Goal: Information Seeking & Learning: Learn about a topic

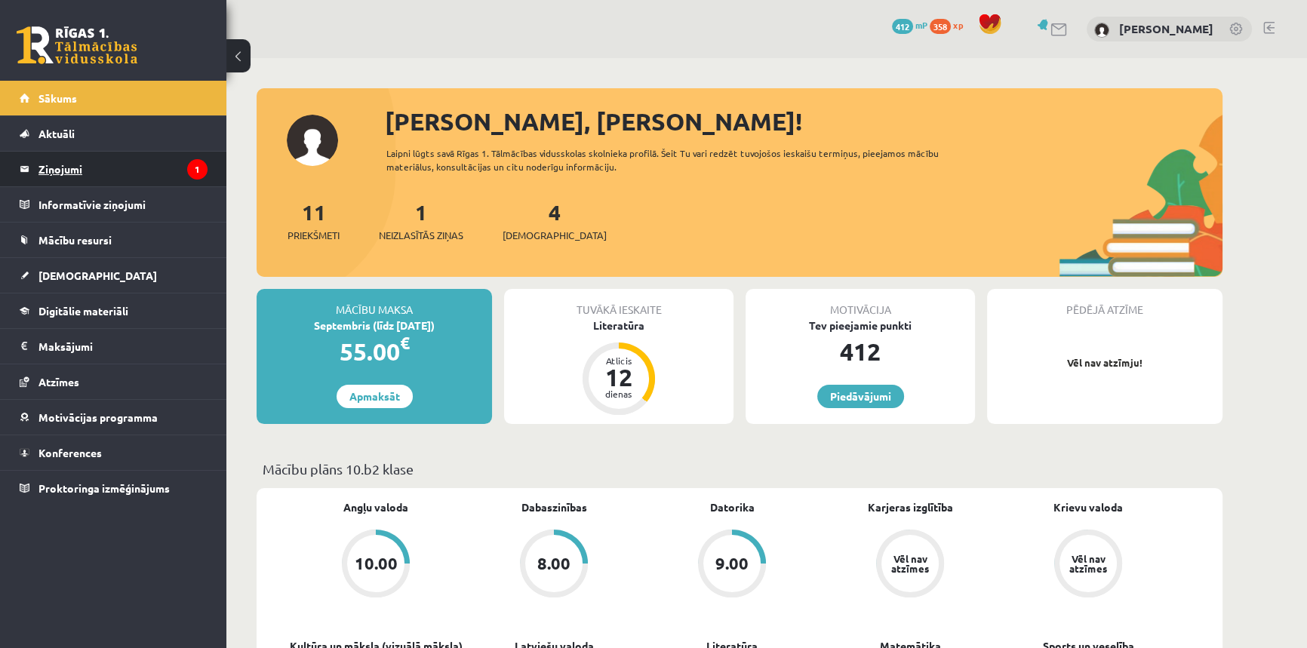
click at [75, 170] on legend "Ziņojumi 1" at bounding box center [122, 169] width 169 height 35
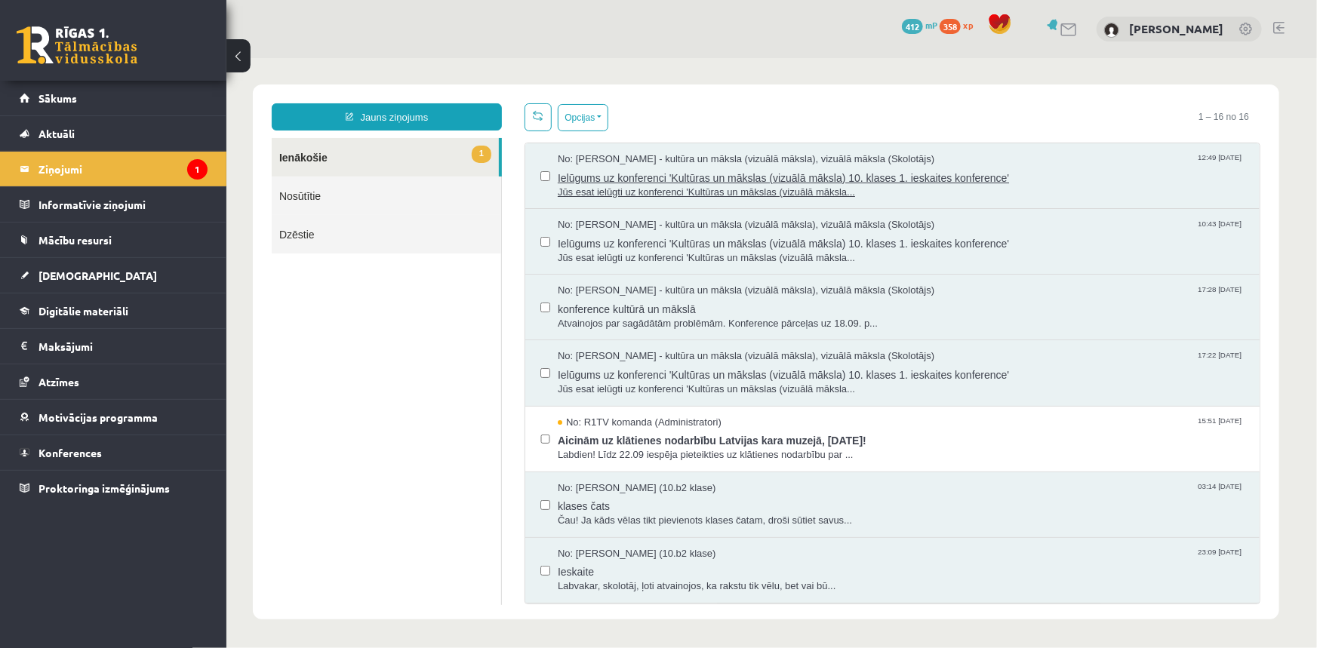
click at [646, 178] on span "Ielūgums uz konferenci 'Kultūras un mākslas (vizuālā māksla) 10. klases 1. iesk…" at bounding box center [900, 175] width 687 height 19
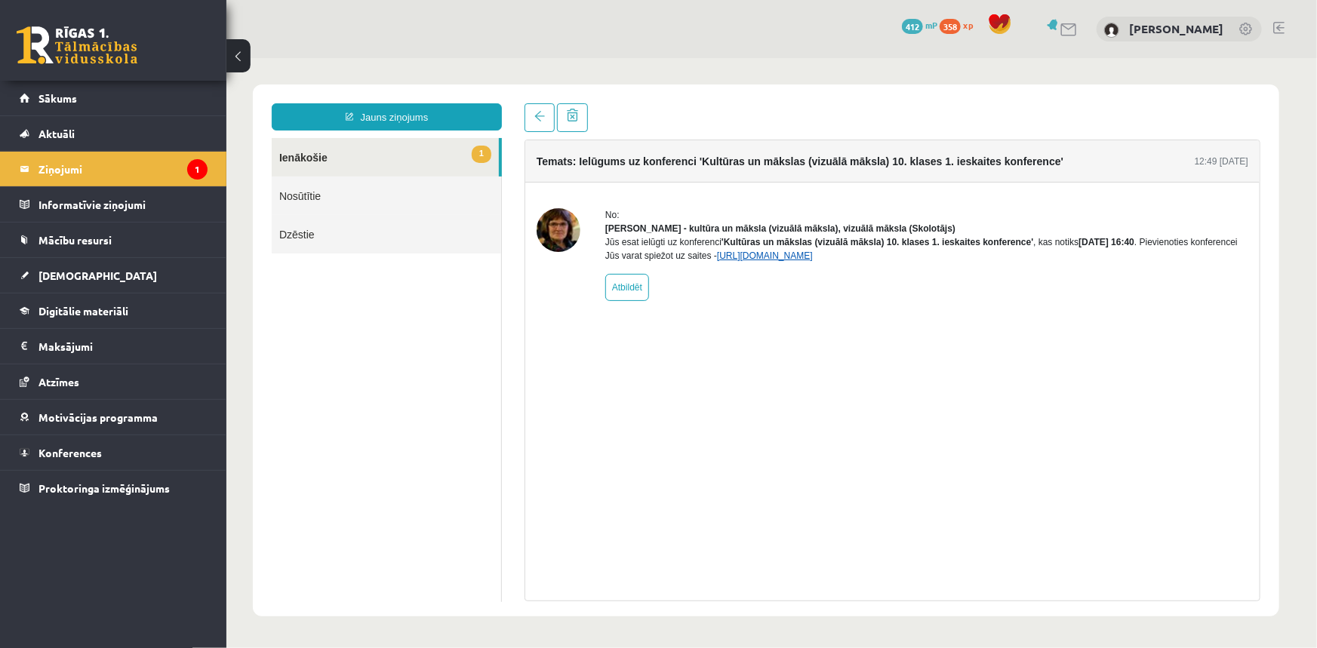
click at [812, 260] on link "[URL][DOMAIN_NAME]" at bounding box center [764, 255] width 96 height 11
click at [51, 110] on link "Sākums" at bounding box center [114, 98] width 188 height 35
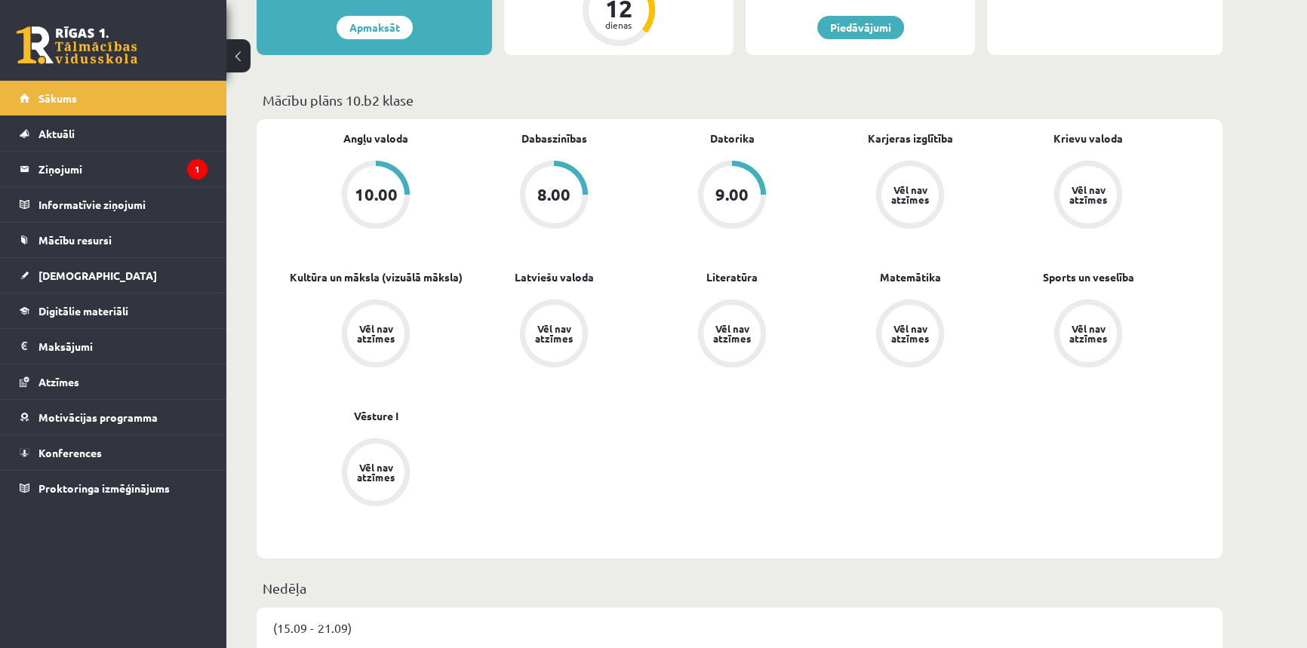
scroll to position [549, 0]
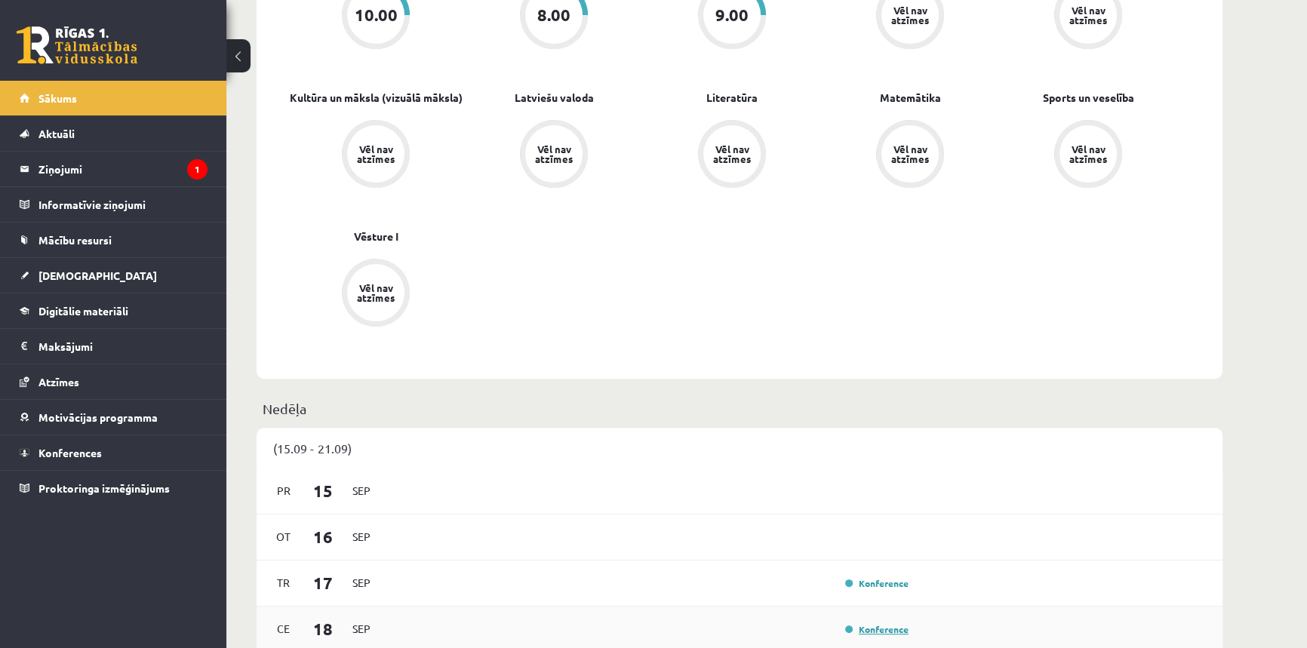
click at [877, 630] on link "Konference" at bounding box center [876, 629] width 63 height 12
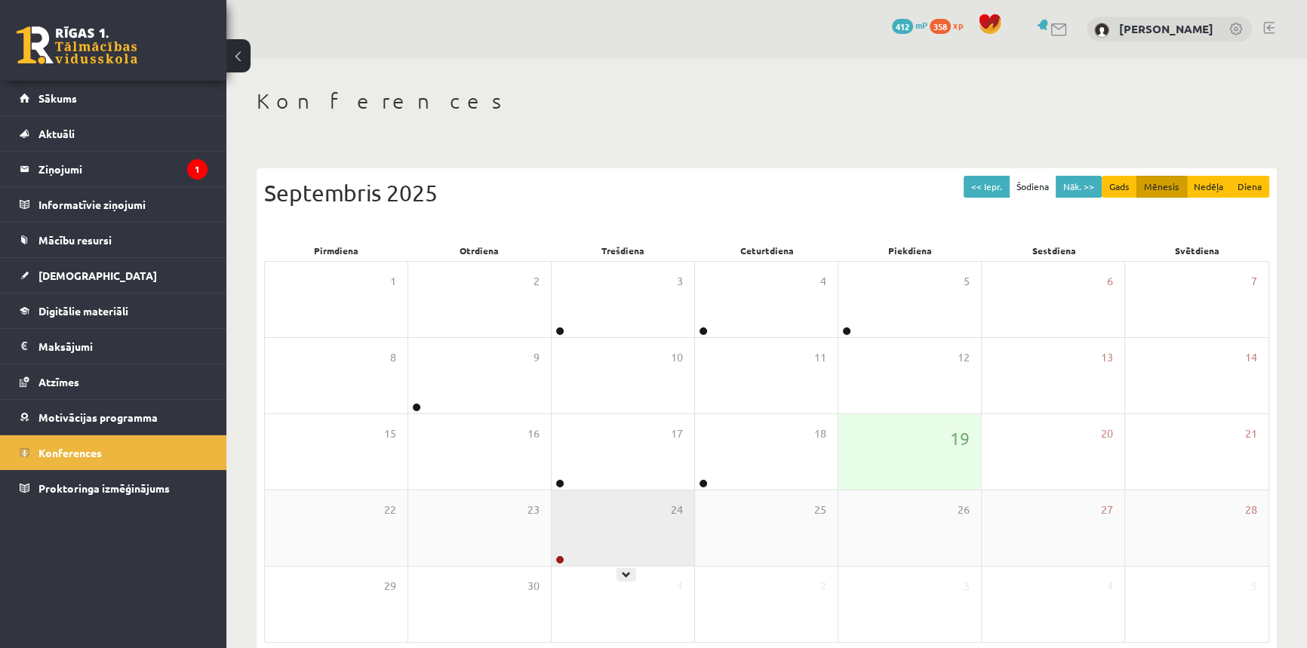
click at [573, 543] on div "24" at bounding box center [623, 528] width 143 height 75
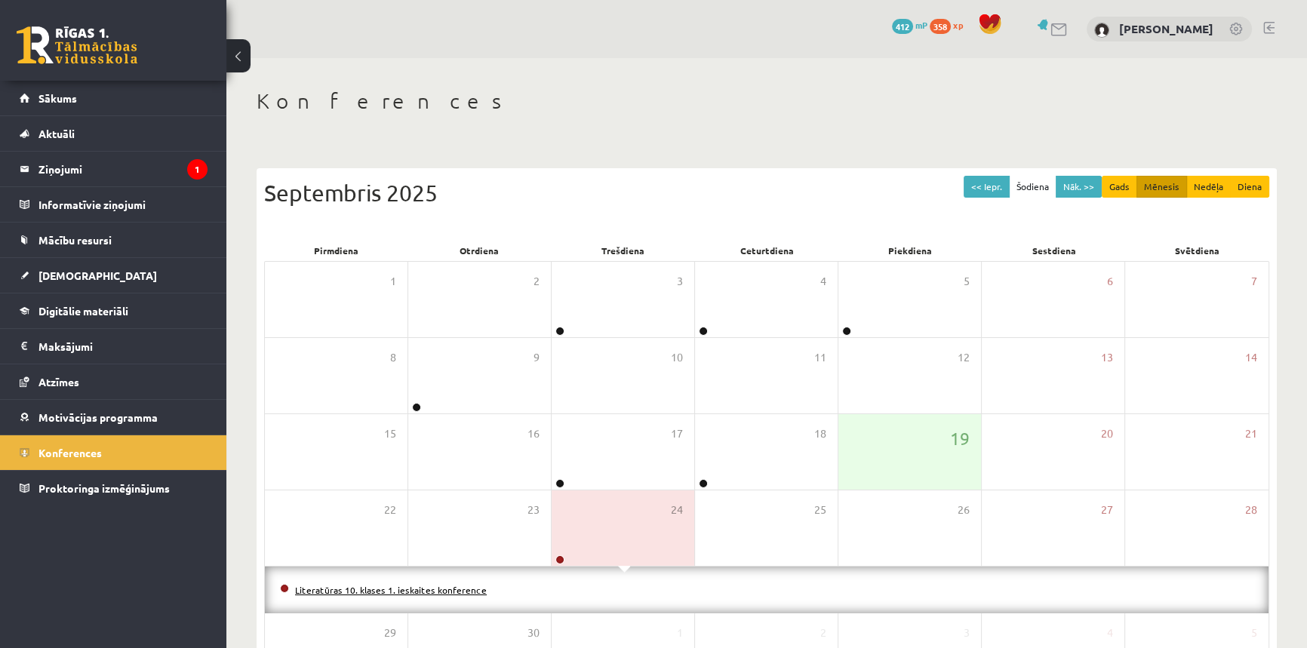
click at [445, 585] on link "Literatūras 10. klases 1. ieskaites konference" at bounding box center [391, 590] width 192 height 12
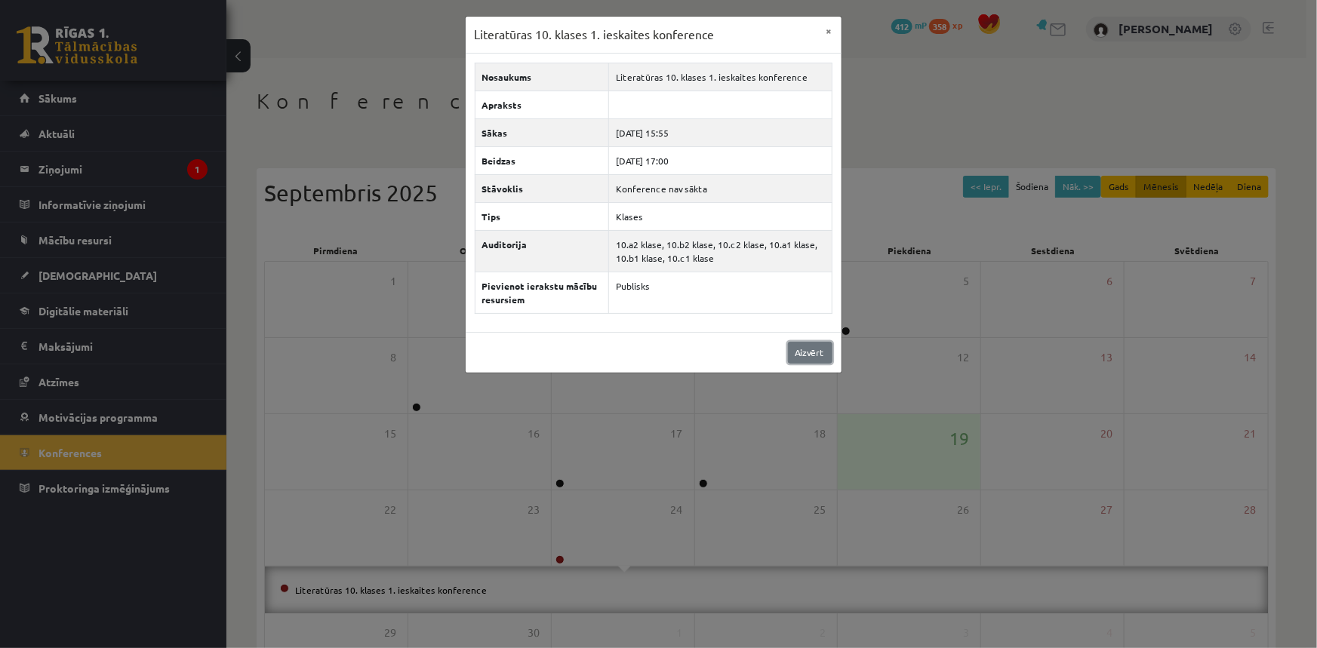
click at [817, 346] on link "Aizvērt" at bounding box center [810, 353] width 45 height 22
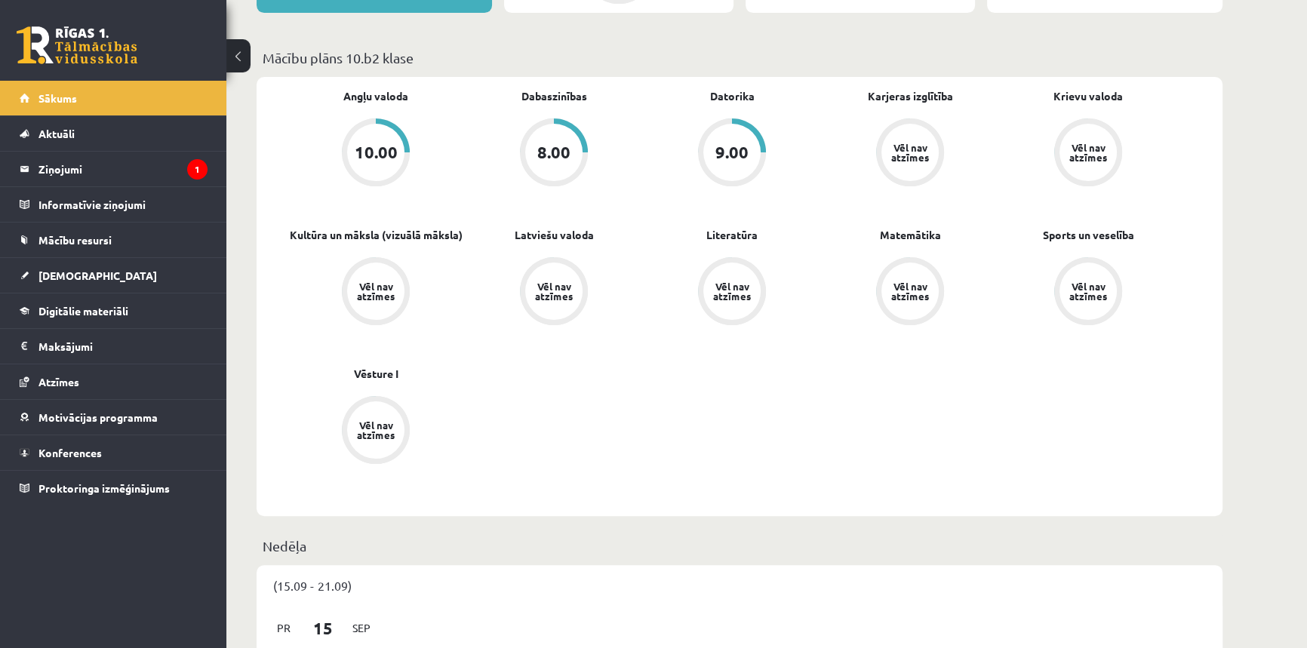
scroll to position [430, 0]
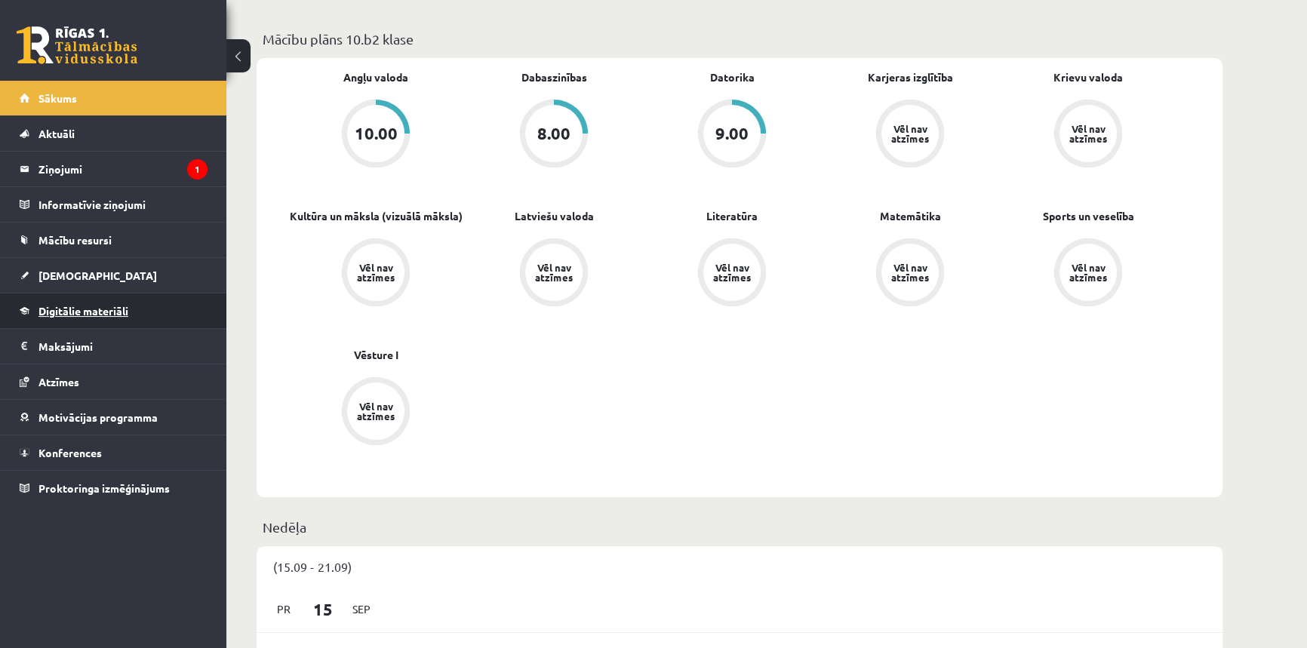
click at [34, 309] on link "Digitālie materiāli" at bounding box center [114, 311] width 188 height 35
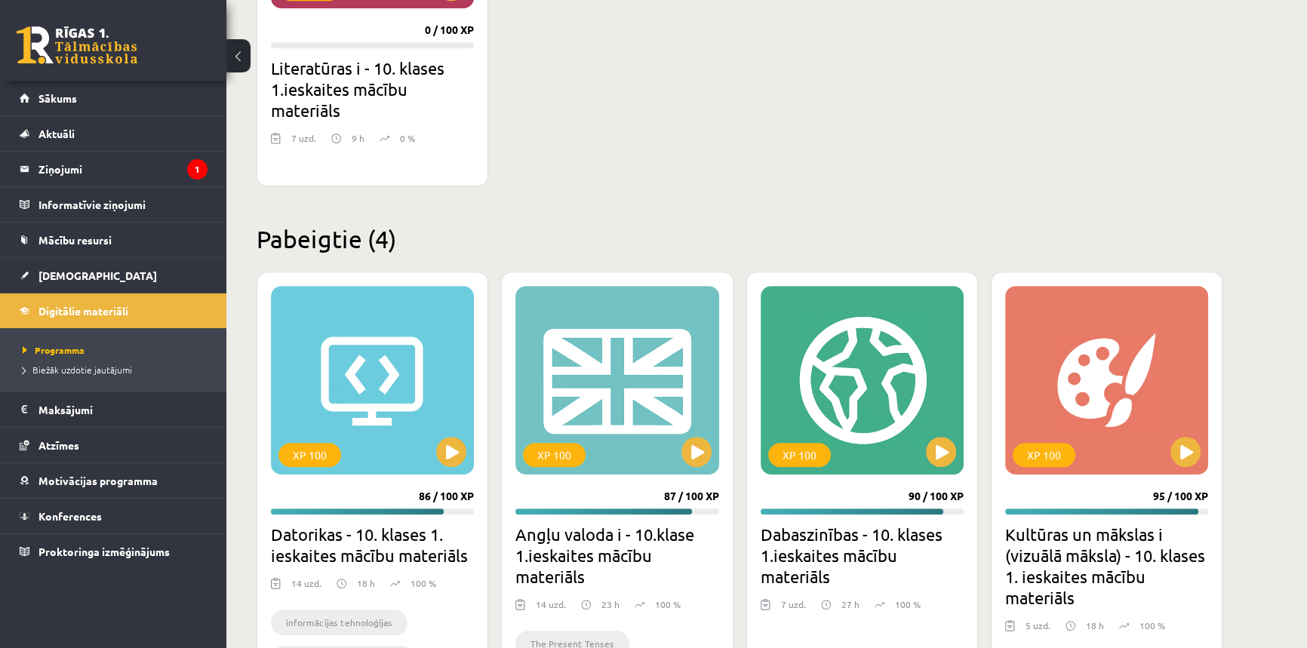
scroll to position [1180, 0]
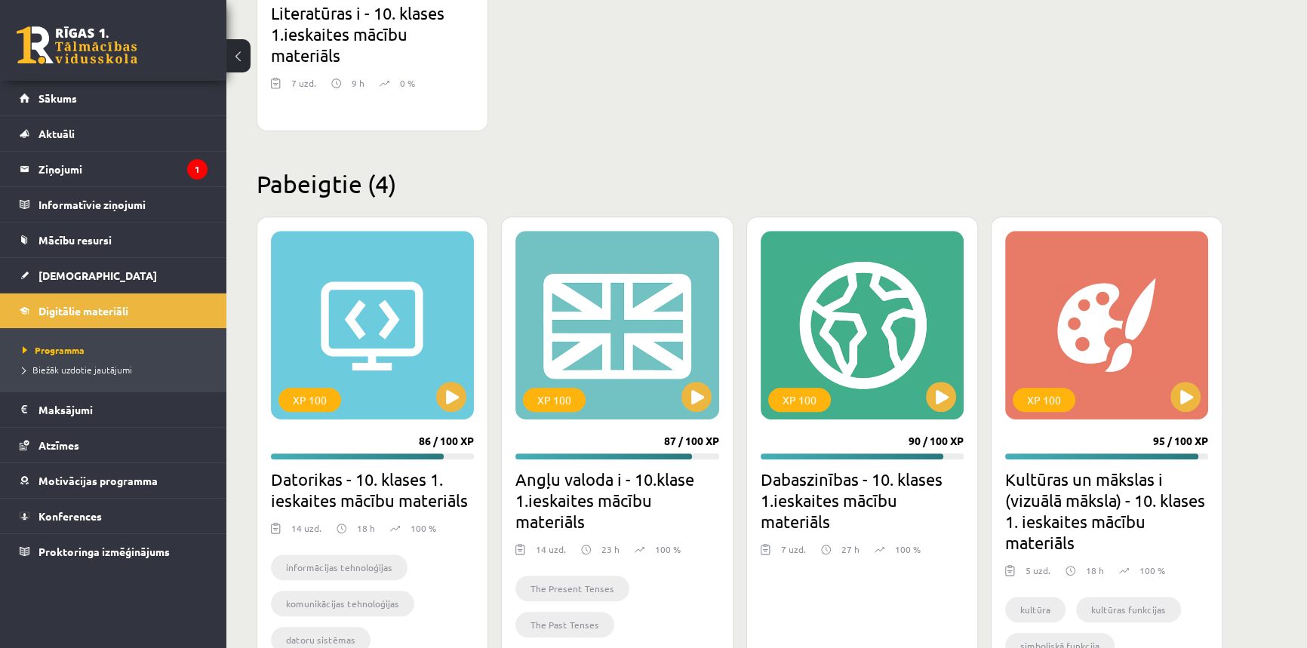
click at [304, 34] on h2 "Literatūras i - 10. klases 1.ieskaites mācību materiāls" at bounding box center [372, 33] width 203 height 63
click at [377, 57] on h2 "Literatūras i - 10. klases 1.ieskaites mācību materiāls" at bounding box center [372, 33] width 203 height 63
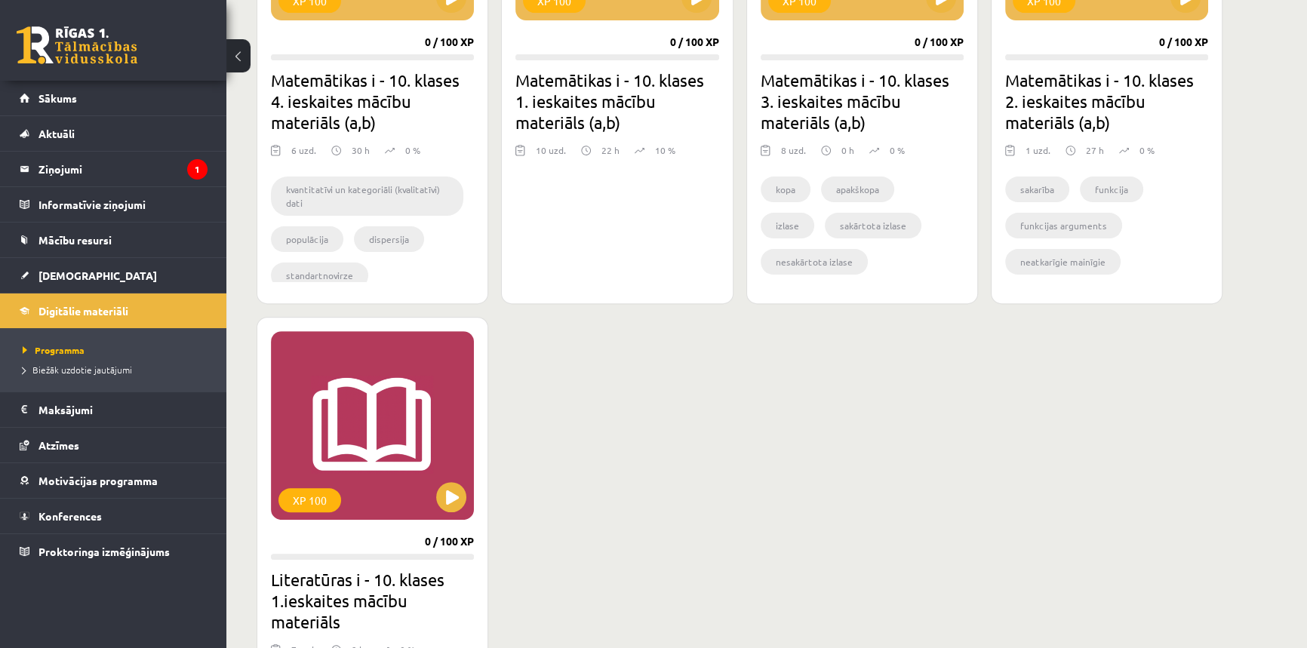
scroll to position [0, 0]
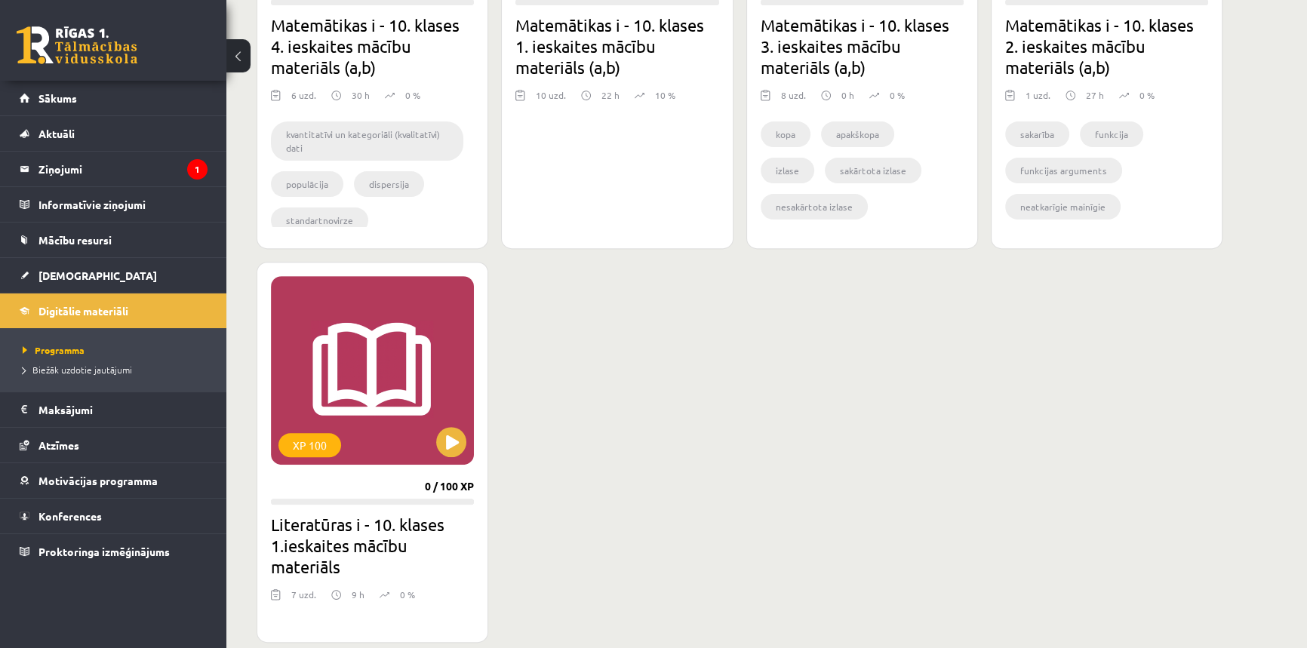
scroll to position [732, 0]
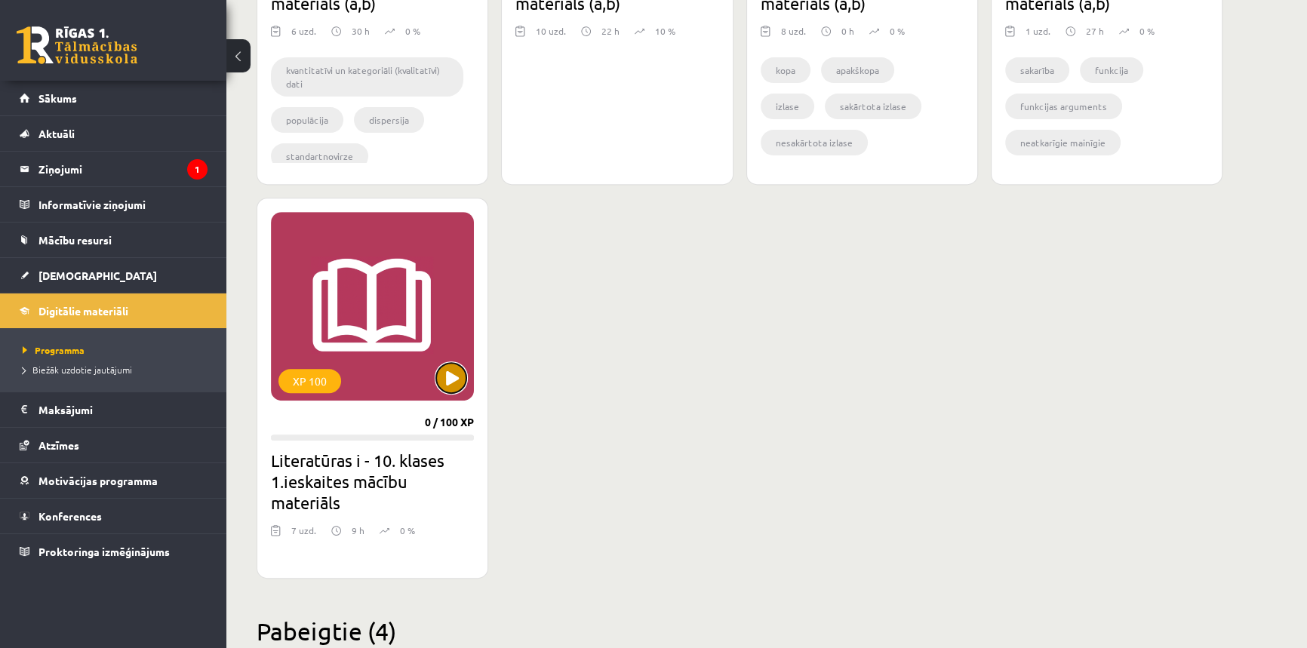
click at [453, 367] on button at bounding box center [451, 378] width 30 height 30
click at [415, 438] on progress at bounding box center [372, 438] width 203 height 6
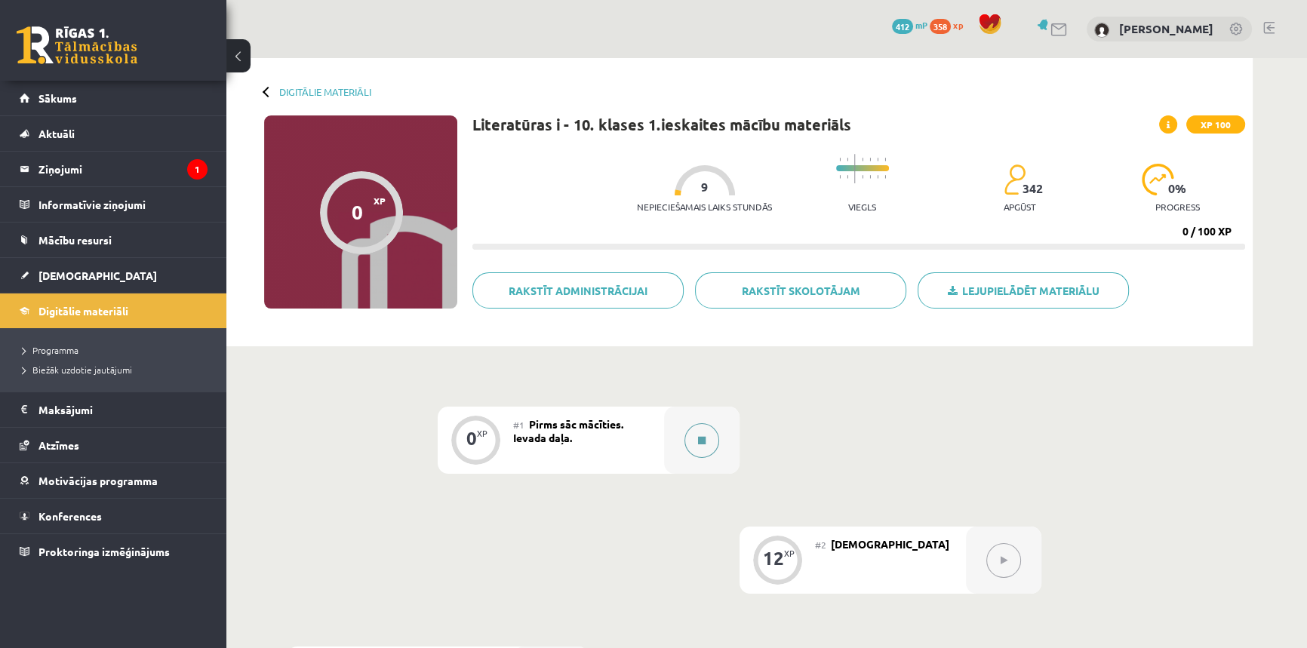
click at [698, 434] on button at bounding box center [702, 440] width 35 height 35
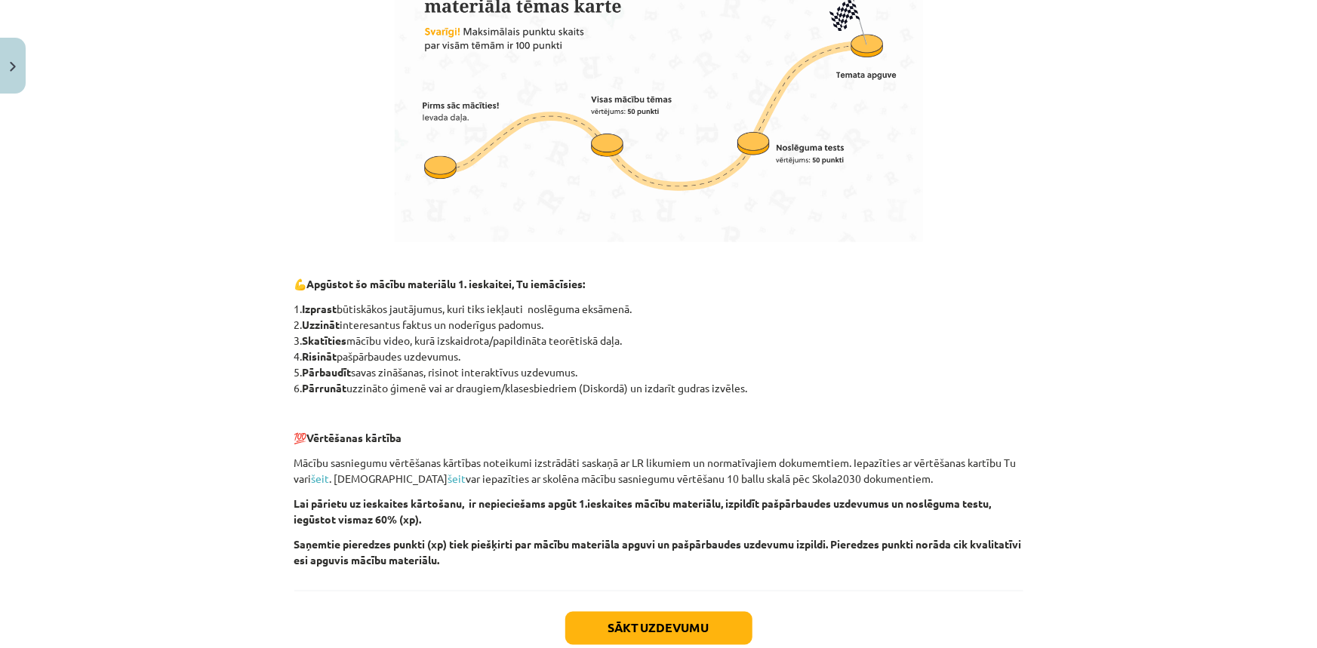
scroll to position [955, 0]
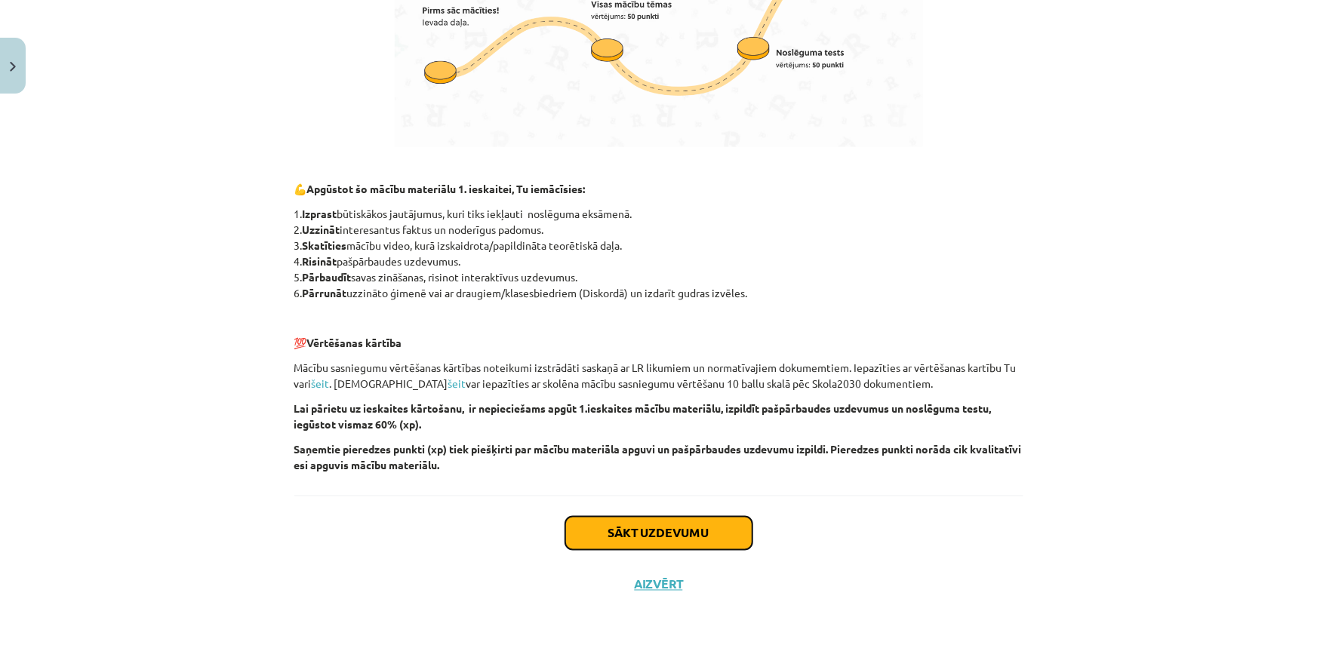
click at [719, 531] on button "Sākt uzdevumu" at bounding box center [658, 533] width 187 height 33
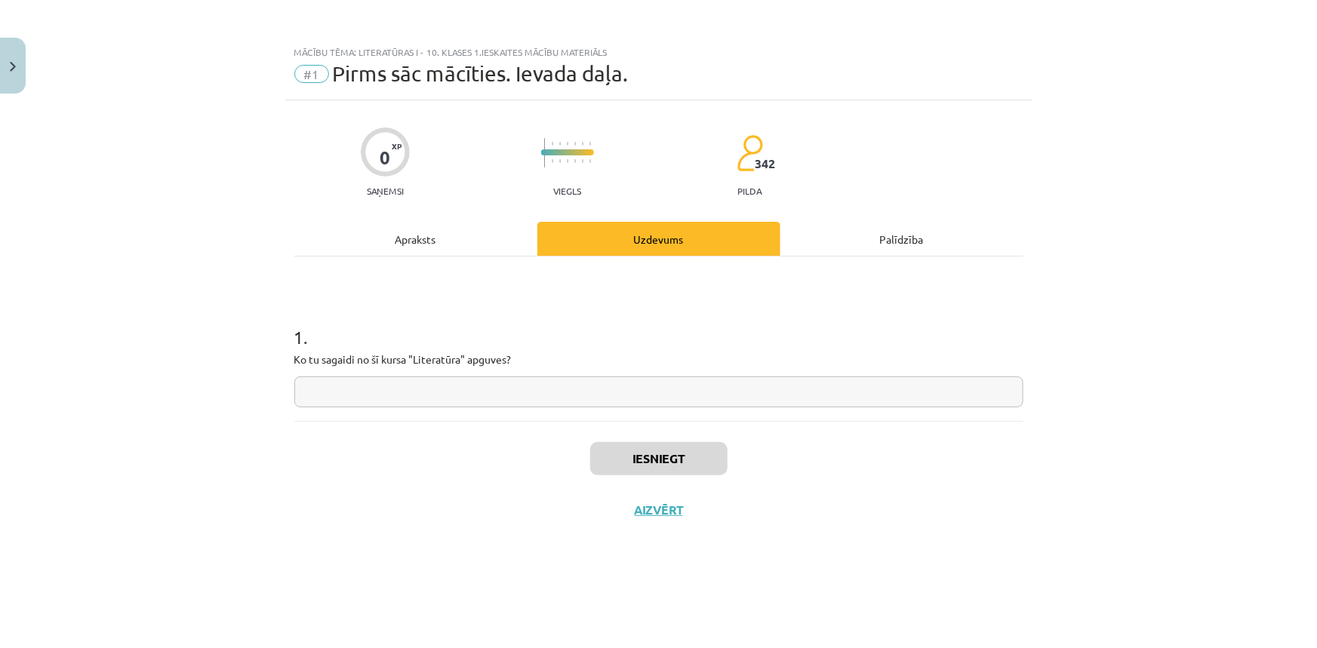
scroll to position [0, 0]
click at [507, 411] on div "1 . Ko tu sagaidi no šī kursa "Literatūra" apguves?" at bounding box center [658, 339] width 729 height 165
click at [507, 398] on input "text" at bounding box center [658, 392] width 729 height 31
type input "**********"
click at [636, 454] on button "Iesniegt" at bounding box center [658, 458] width 137 height 33
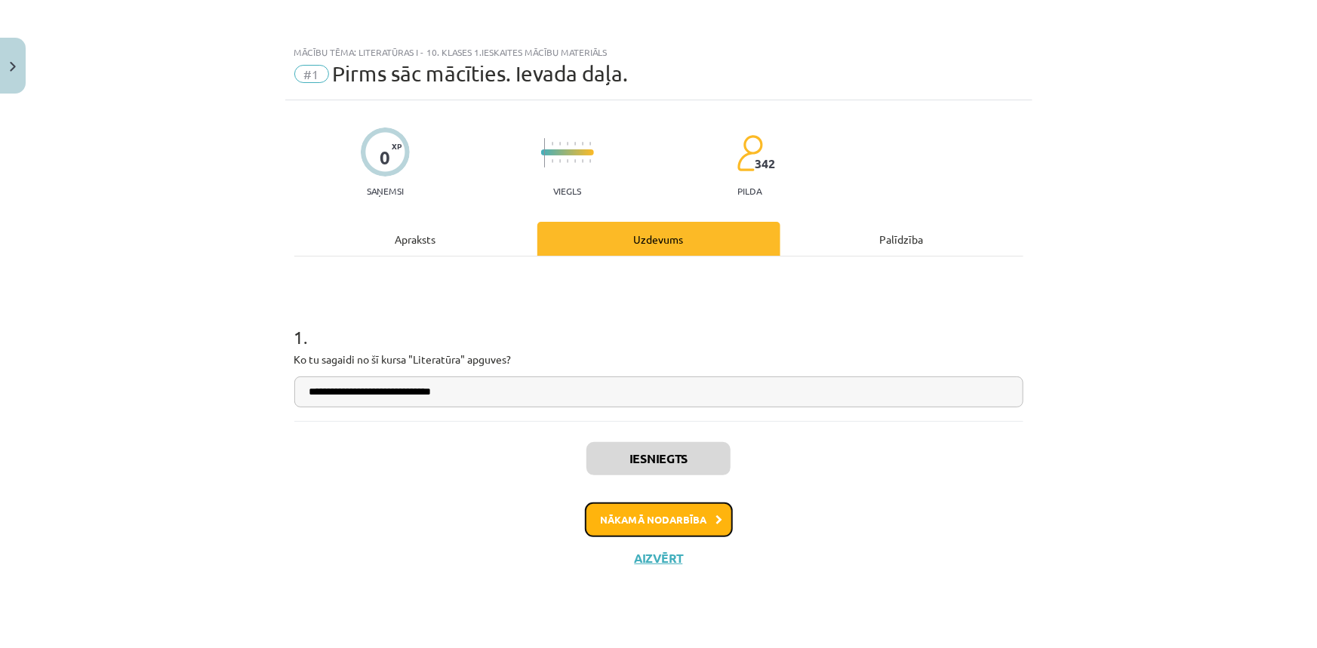
click at [657, 514] on button "Nākamā nodarbība" at bounding box center [659, 520] width 148 height 35
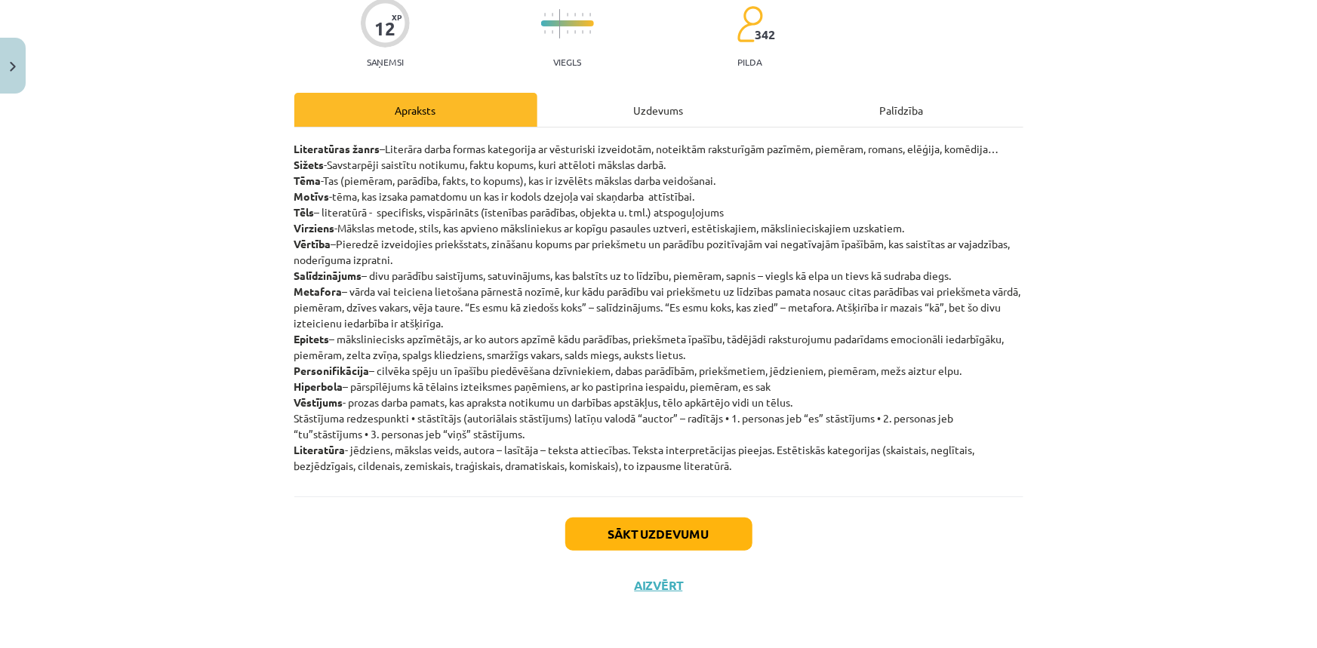
scroll to position [102, 0]
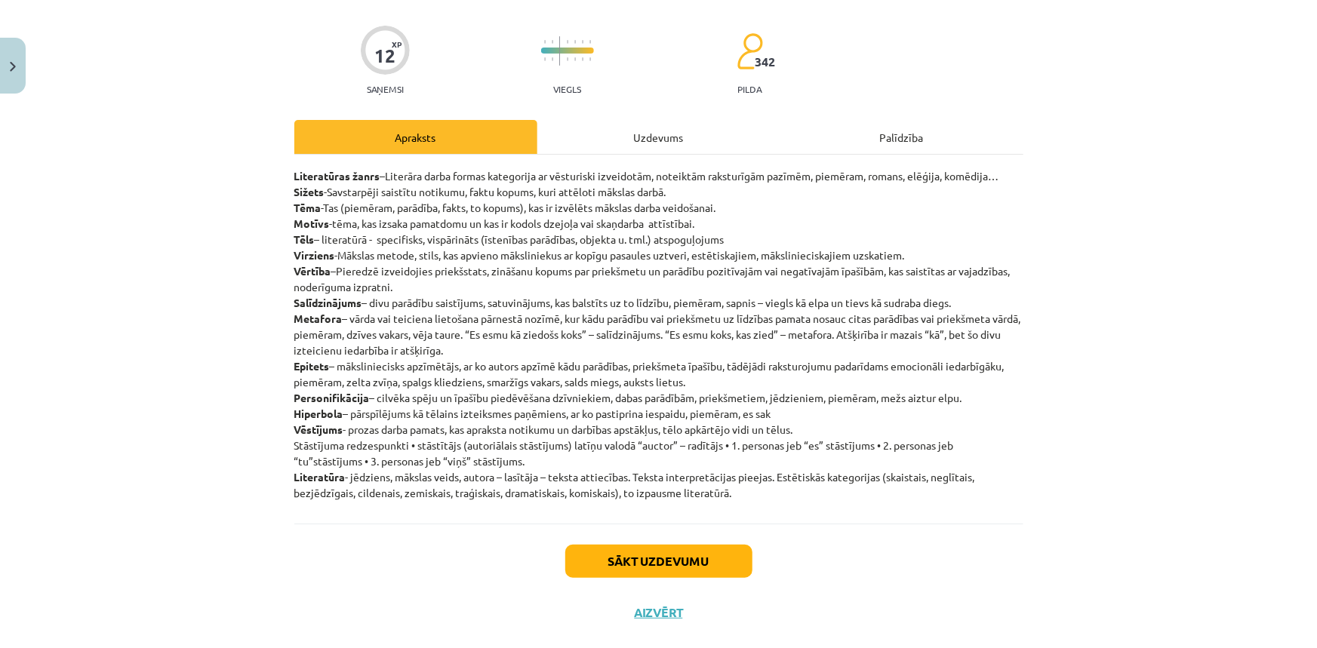
click at [468, 30] on div "12 XP Saņemsi Viegls 342 pilda" at bounding box center [658, 56] width 729 height 78
click at [398, 99] on div "12 XP Saņemsi Viegls 342 pilda Apraksts Uzdevums Palīdzība Literatūras žanrs –L…" at bounding box center [658, 318] width 747 height 640
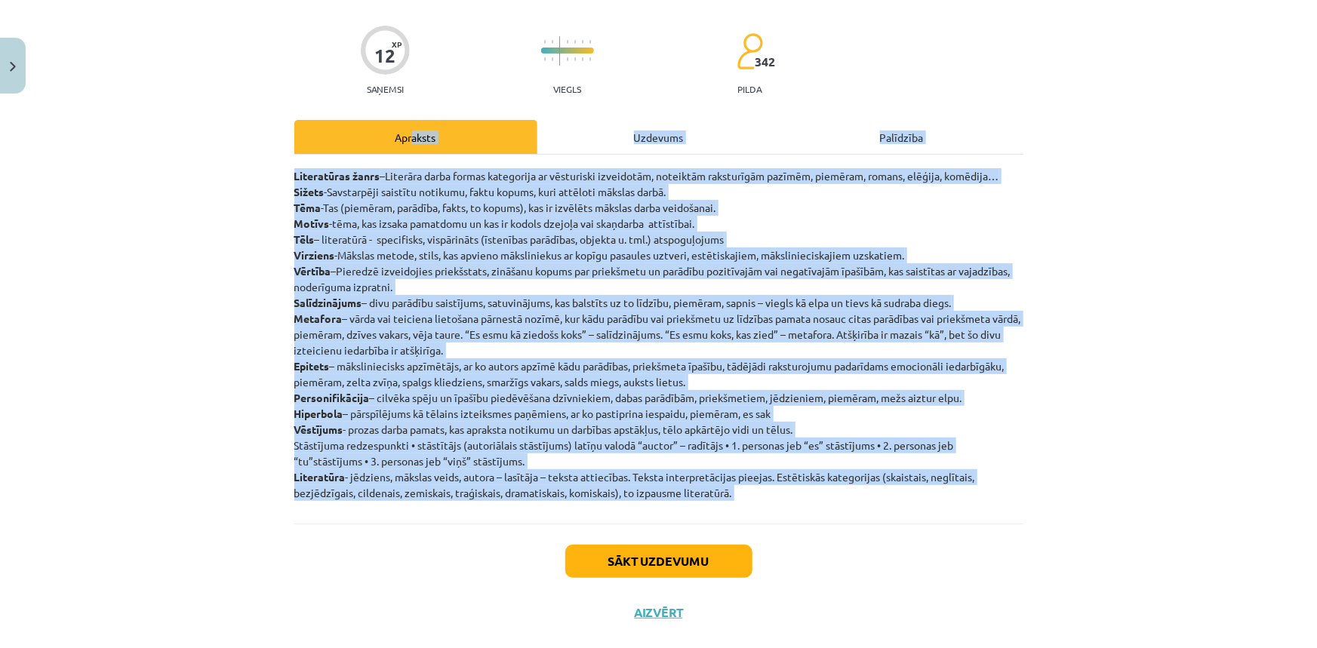
drag, startPoint x: 408, startPoint y: 131, endPoint x: 406, endPoint y: 577, distance: 446.1
click at [406, 577] on div "12 XP Saņemsi Viegls 342 pilda Apraksts Uzdevums Palīdzība Literatūras žanrs –L…" at bounding box center [658, 318] width 747 height 640
click at [394, 436] on p "Literatūras žanrs –Literāra darba formas kategorija ar vēsturiski izveidotām, n…" at bounding box center [658, 334] width 729 height 333
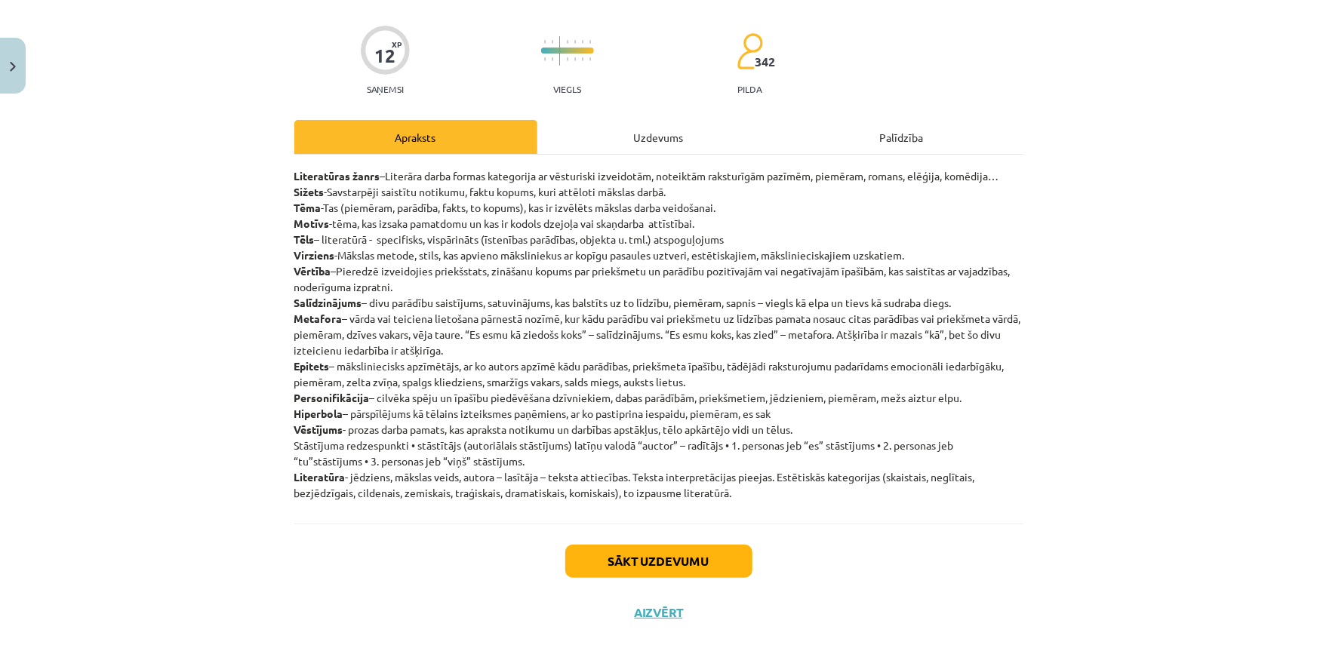
click at [1016, 568] on div "Sākt uzdevumu Aizvērt" at bounding box center [658, 577] width 729 height 106
click at [737, 555] on button "Sākt uzdevumu" at bounding box center [658, 561] width 187 height 33
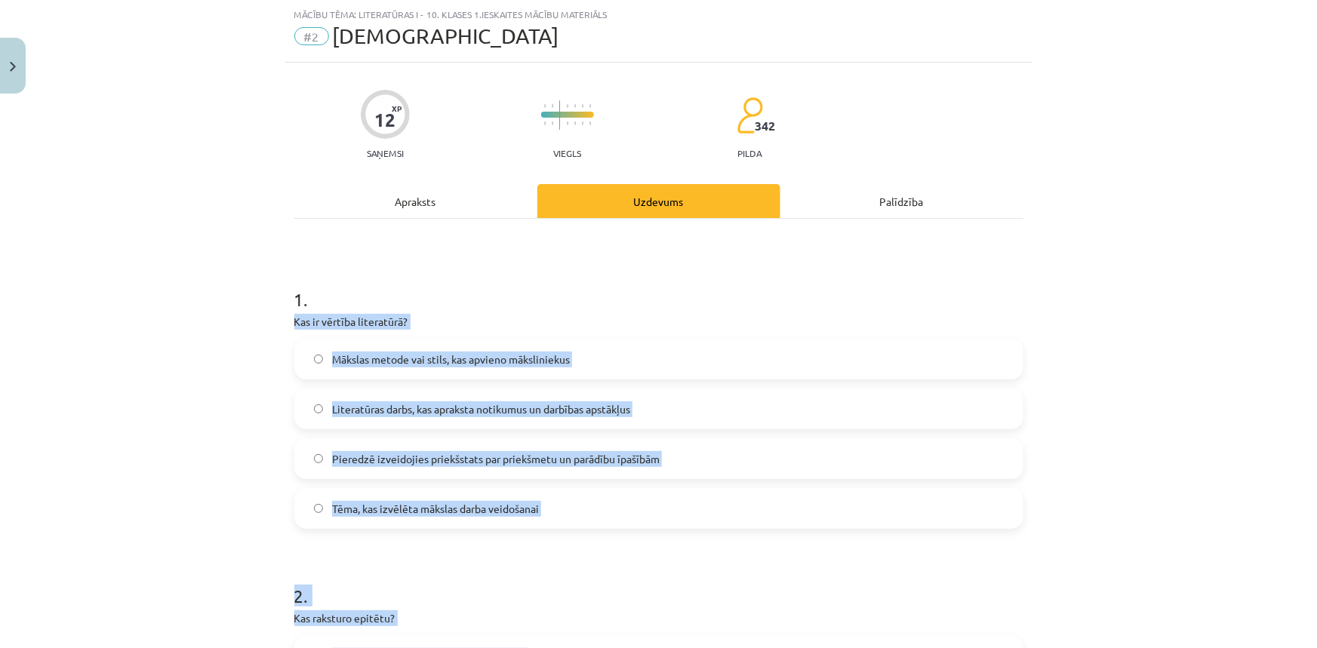
scroll to position [45, 0]
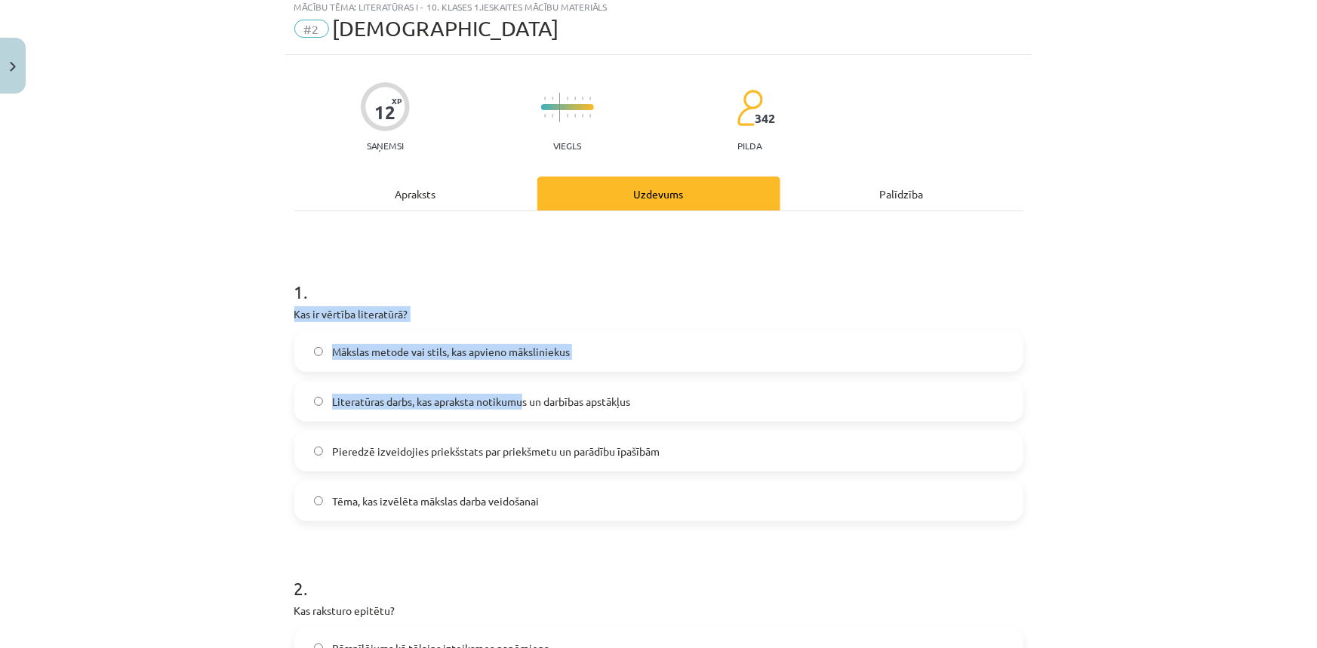
drag, startPoint x: 272, startPoint y: 319, endPoint x: 520, endPoint y: 370, distance: 253.4
click at [520, 370] on div "Mācību tēma: Literatūras i - 10. klases 1.ieskaites mācību materiāls #2 Jēdzien…" at bounding box center [658, 324] width 1317 height 648
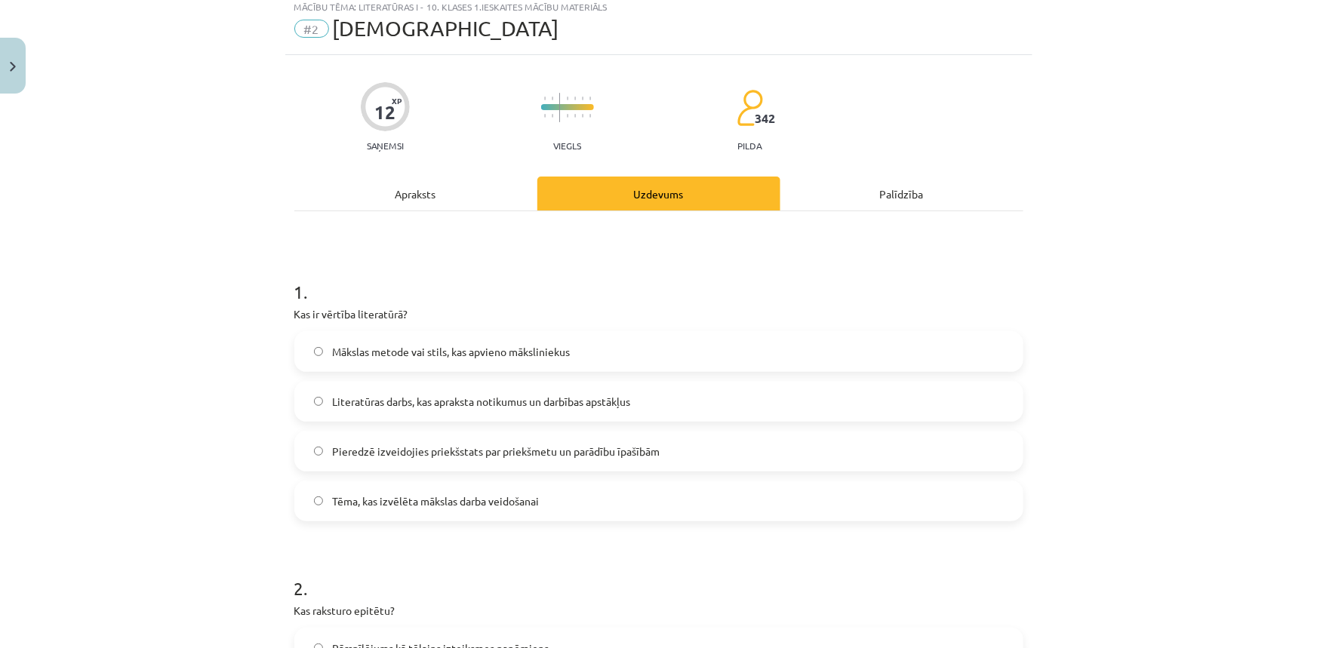
click at [493, 257] on h1 "1 ." at bounding box center [658, 278] width 729 height 47
click at [440, 186] on div "Apraksts" at bounding box center [415, 194] width 243 height 34
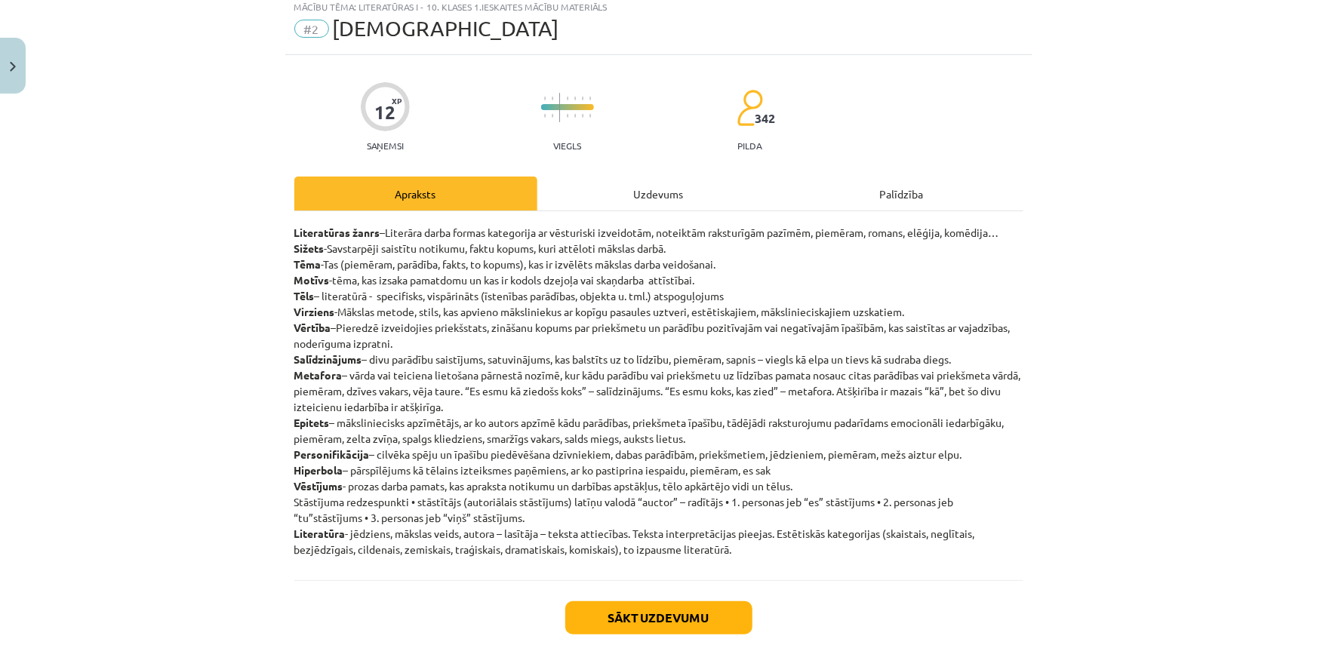
scroll to position [38, 0]
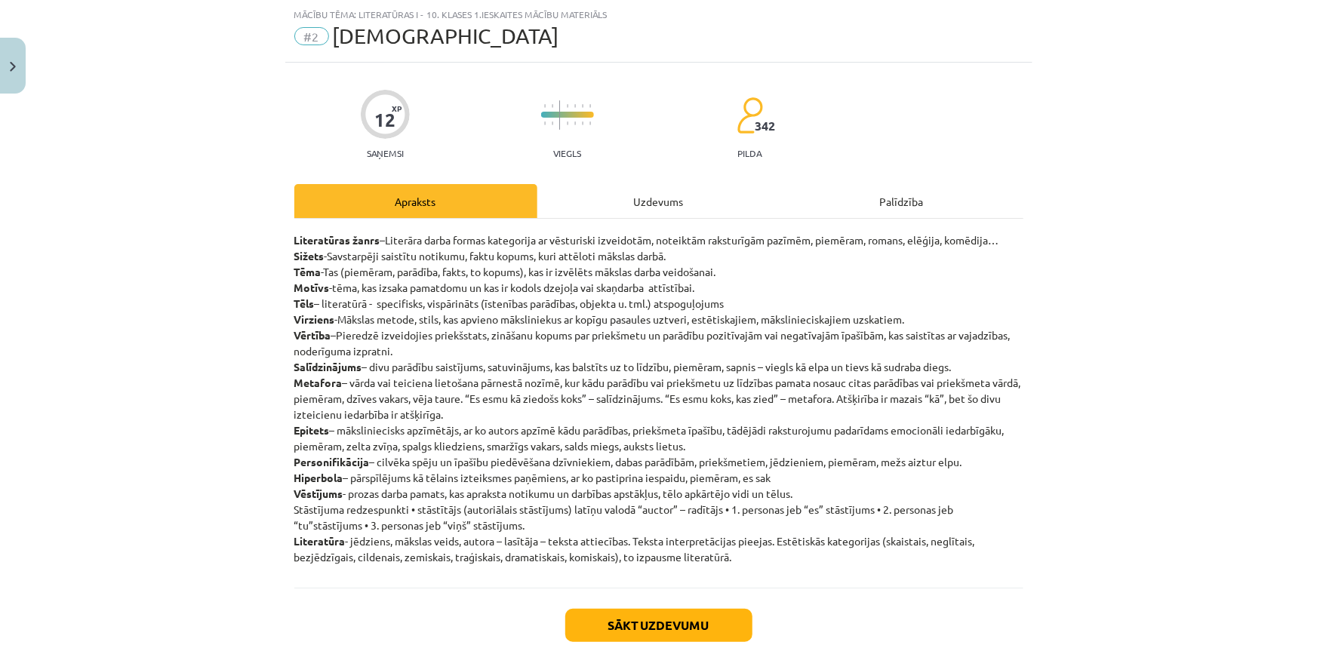
click at [457, 199] on div "Apraksts" at bounding box center [415, 201] width 243 height 34
click at [426, 199] on div "Apraksts" at bounding box center [415, 201] width 243 height 34
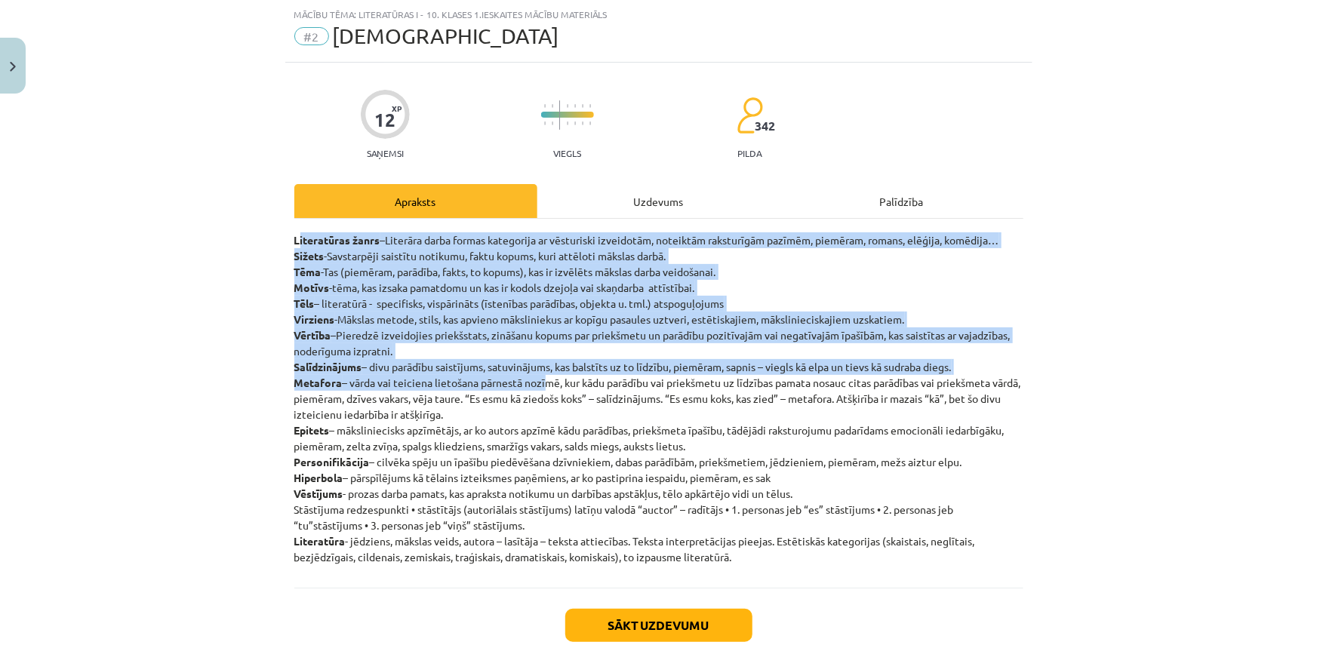
drag, startPoint x: 292, startPoint y: 236, endPoint x: 546, endPoint y: 388, distance: 296.2
click at [546, 388] on p "Literatūras žanrs –Literāra darba formas kategorija ar vēsturiski izveidotām, n…" at bounding box center [658, 398] width 729 height 333
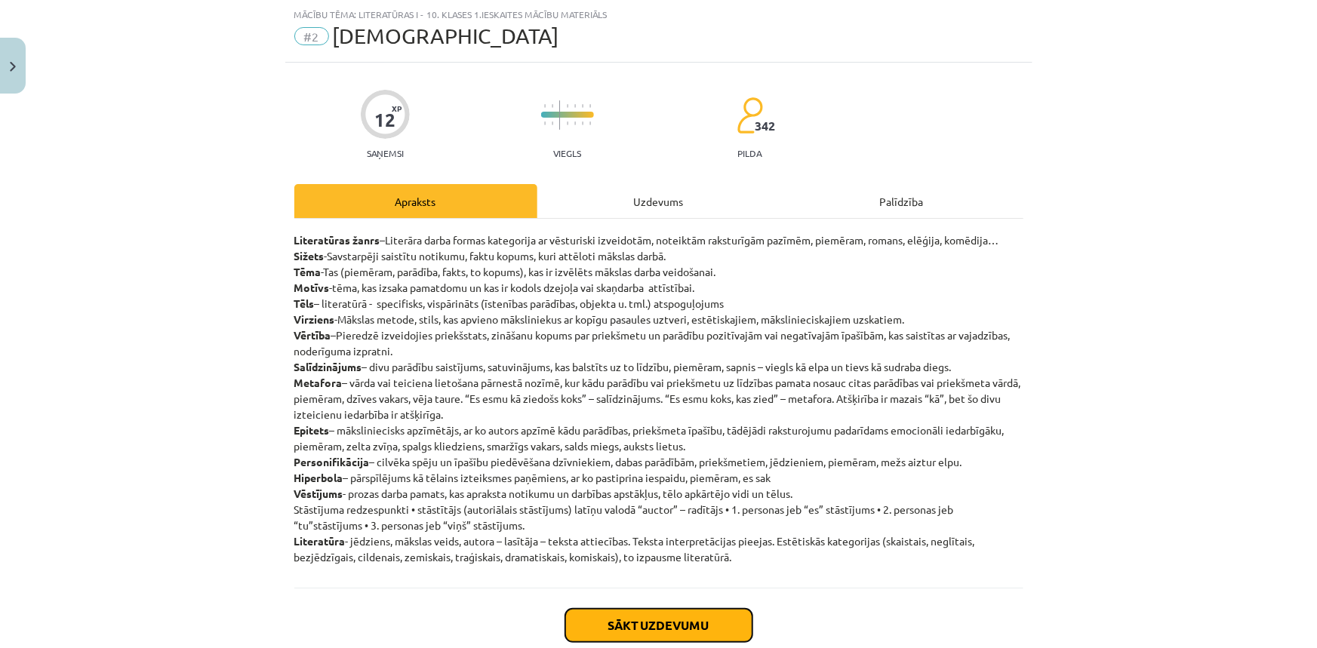
click at [615, 617] on button "Sākt uzdevumu" at bounding box center [658, 625] width 187 height 33
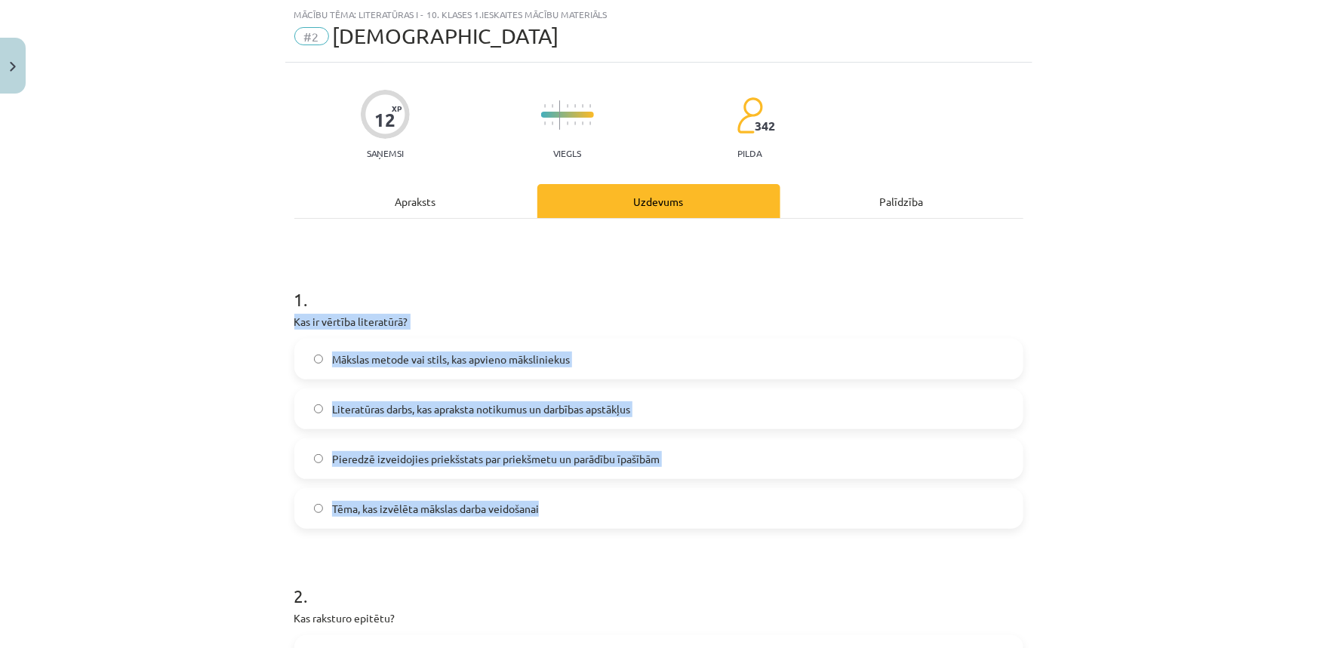
drag, startPoint x: 285, startPoint y: 320, endPoint x: 574, endPoint y: 514, distance: 347.5
click at [362, 320] on p "Kas ir vērtība literatūrā?" at bounding box center [658, 322] width 729 height 16
drag, startPoint x: 287, startPoint y: 325, endPoint x: 528, endPoint y: 512, distance: 305.1
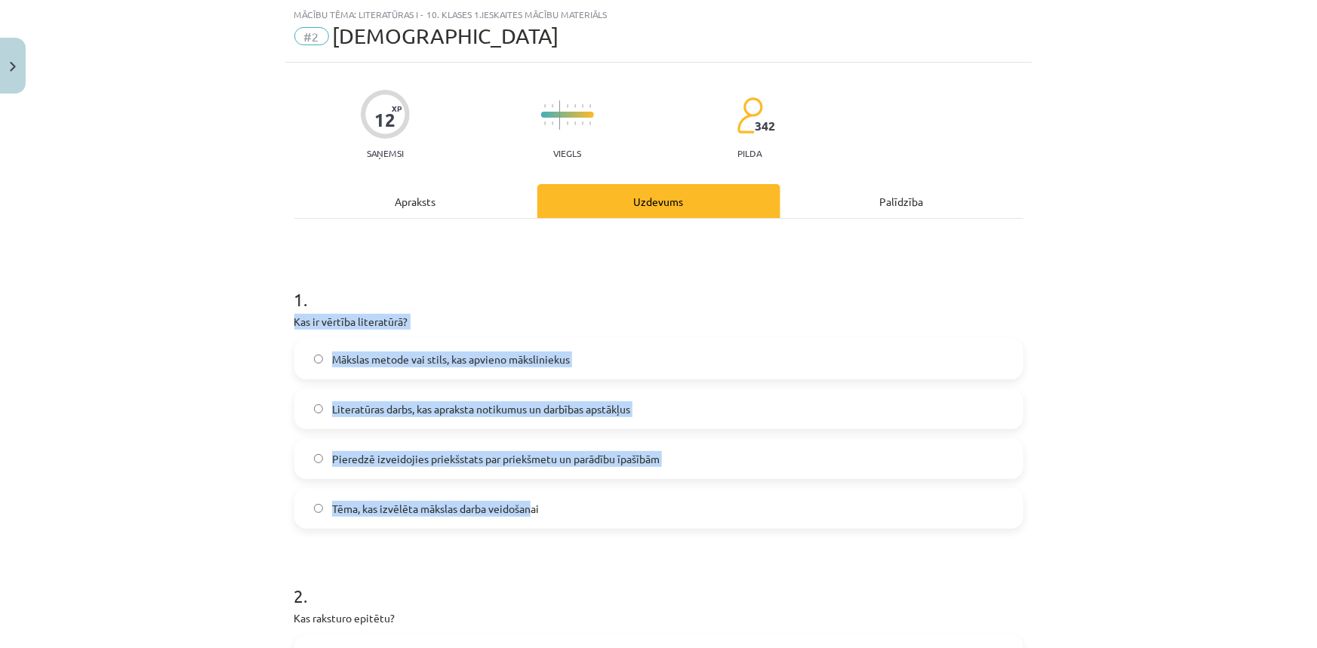
drag, startPoint x: 528, startPoint y: 512, endPoint x: 547, endPoint y: 512, distance: 18.9
drag, startPoint x: 547, startPoint y: 512, endPoint x: 148, endPoint y: 463, distance: 402.3
click at [148, 463] on div "Mācību tēma: Literatūras i - 10. klases 1.ieskaites mācību materiāls #2 Jēdzien…" at bounding box center [658, 324] width 1317 height 648
drag, startPoint x: 284, startPoint y: 319, endPoint x: 485, endPoint y: 518, distance: 282.9
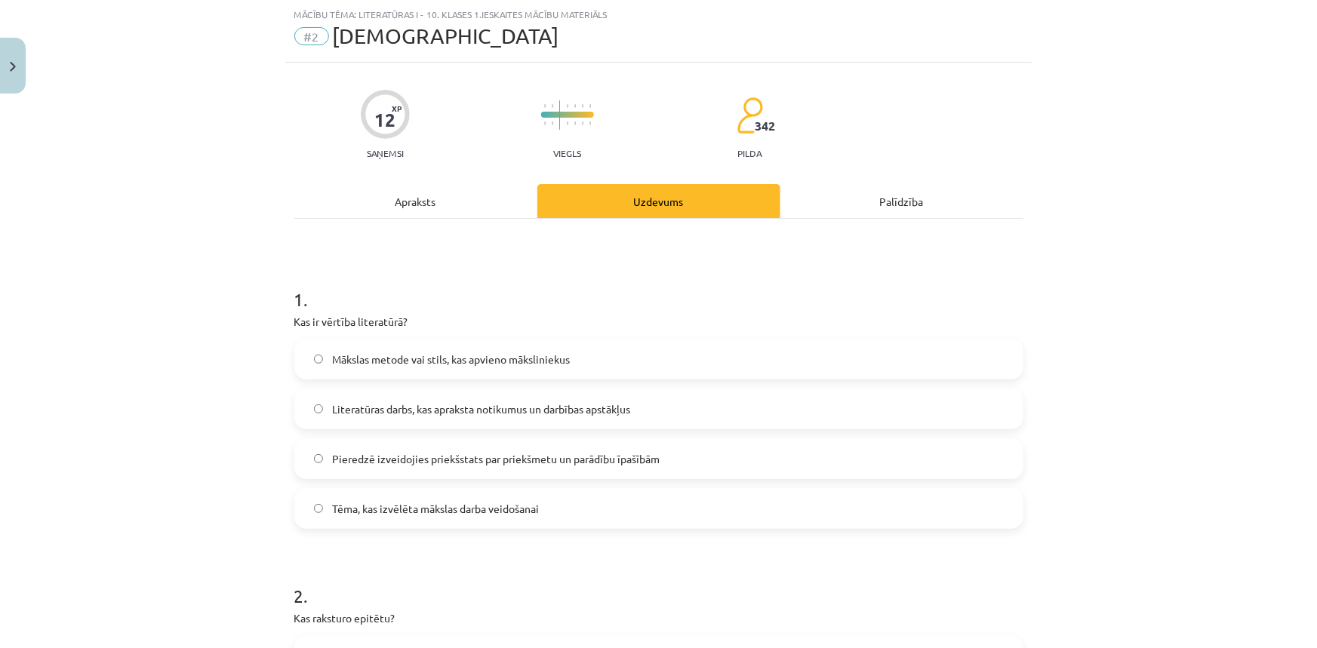
drag, startPoint x: 488, startPoint y: 518, endPoint x: 285, endPoint y: 326, distance: 279.8
drag, startPoint x: 285, startPoint y: 326, endPoint x: 287, endPoint y: 312, distance: 13.8
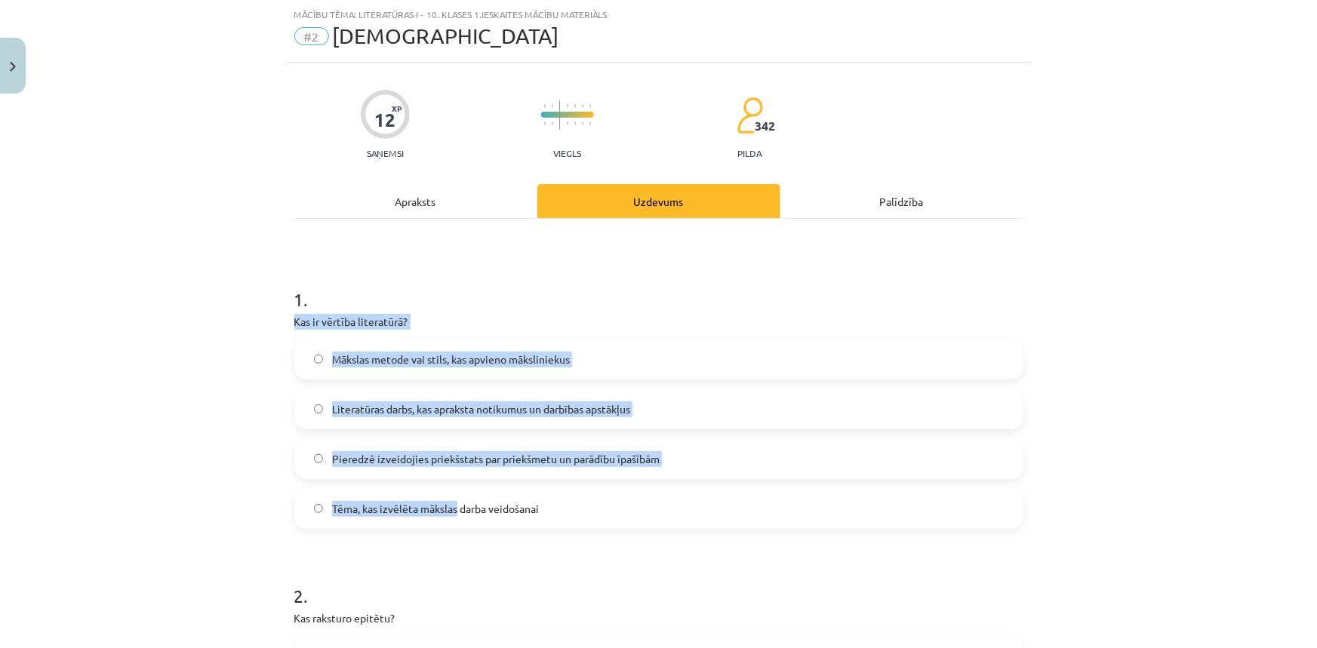
drag, startPoint x: 287, startPoint y: 314, endPoint x: 445, endPoint y: 491, distance: 237.4
click at [263, 403] on div "Mācību tēma: Literatūras i - 10. klases 1.ieskaites mācību materiāls #2 Jēdzien…" at bounding box center [658, 324] width 1317 height 648
drag, startPoint x: 285, startPoint y: 309, endPoint x: 475, endPoint y: 536, distance: 295.2
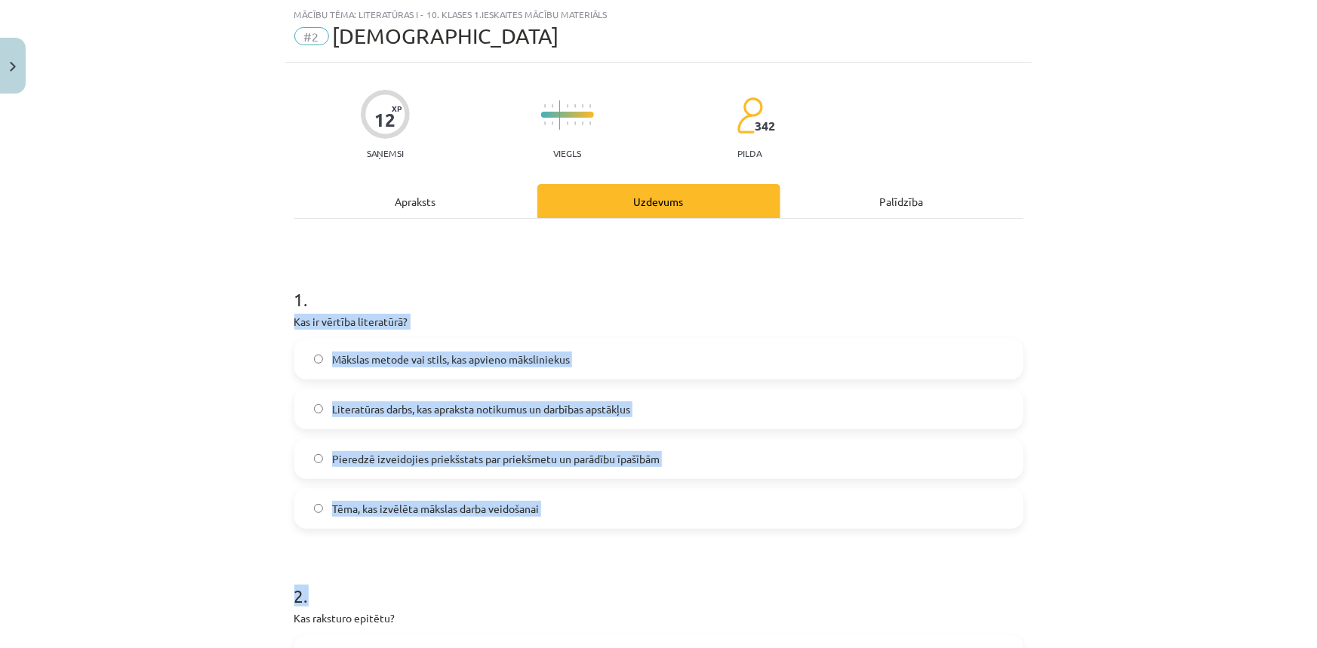
click at [301, 317] on p "Kas ir vērtība literatūrā?" at bounding box center [658, 322] width 729 height 16
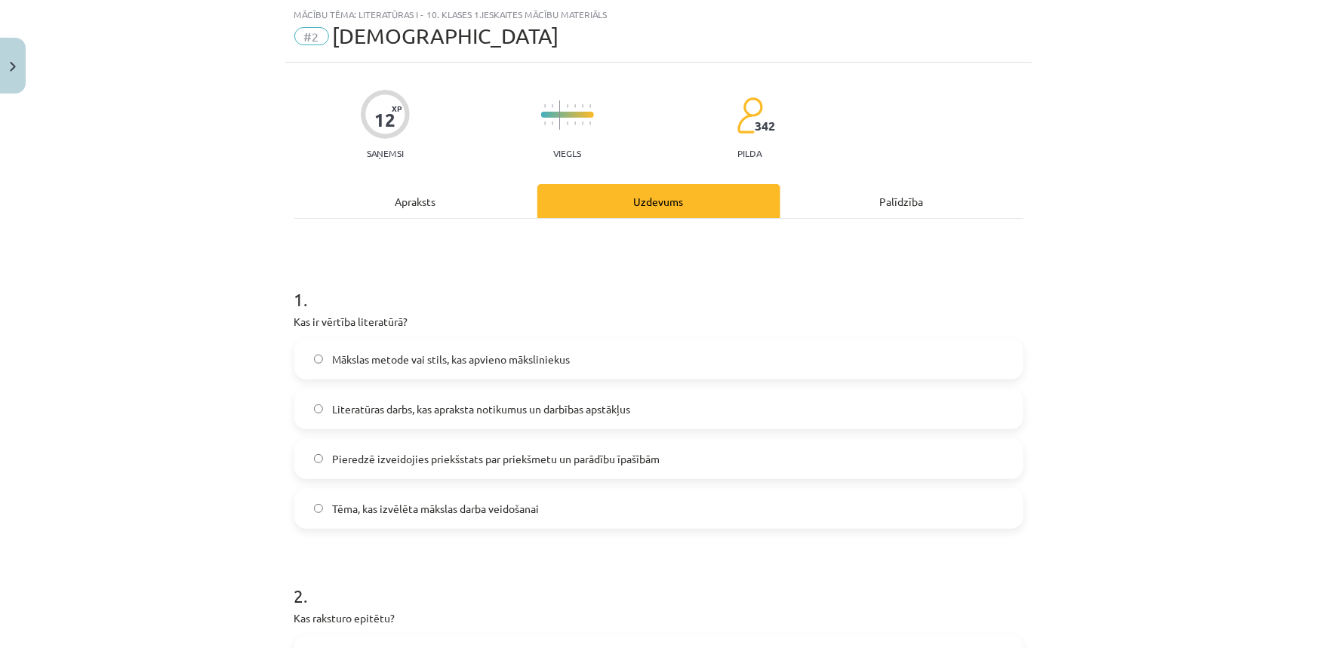
click at [294, 317] on p "Kas ir vērtība literatūrā?" at bounding box center [658, 322] width 729 height 16
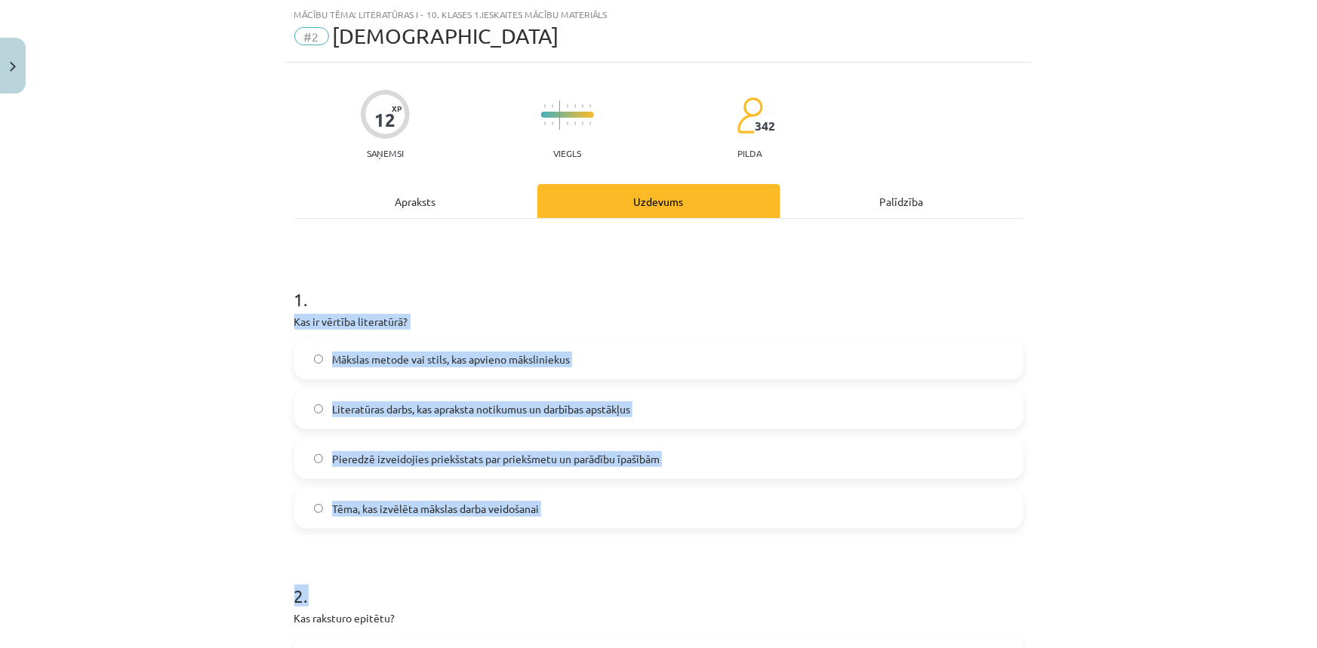
drag, startPoint x: 280, startPoint y: 319, endPoint x: 553, endPoint y: 538, distance: 349.5
click at [354, 317] on p "Kas ir vērtība literatūrā?" at bounding box center [658, 322] width 729 height 16
drag, startPoint x: 282, startPoint y: 325, endPoint x: 560, endPoint y: 500, distance: 329.0
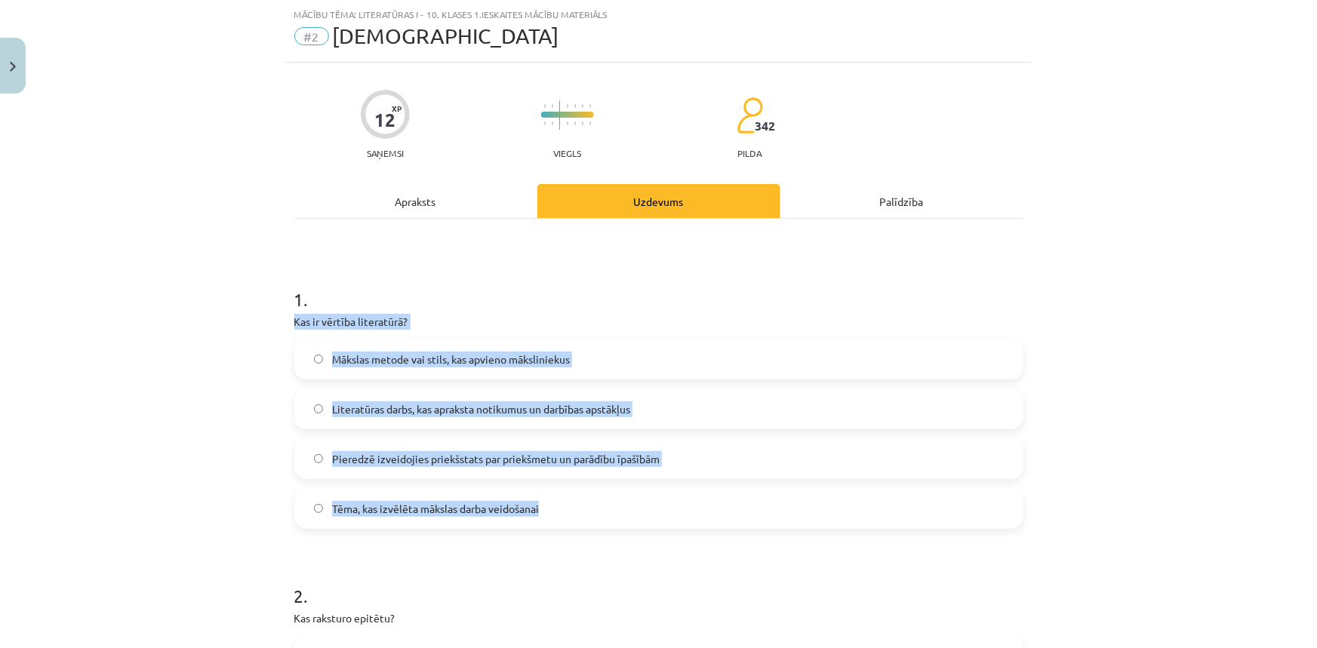
copy div "Kas ir vērtība literatūrā? Mākslas metode vai stils, kas apvieno māksliniekus L…"
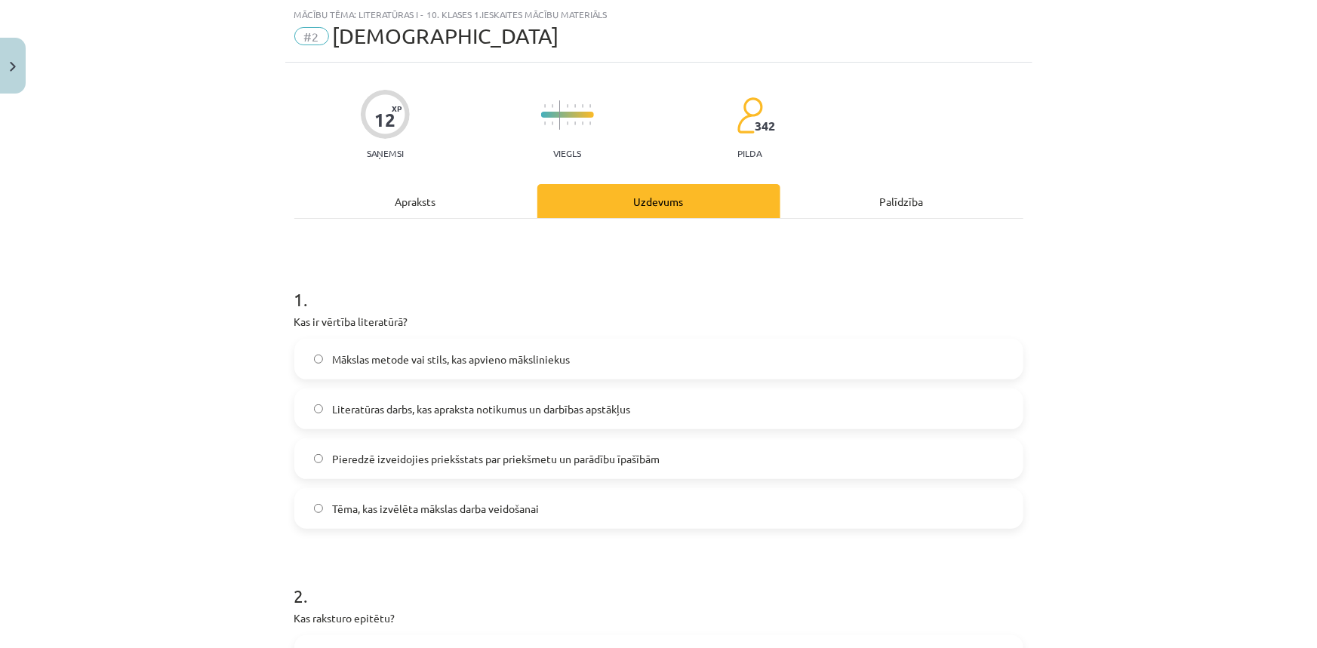
click at [409, 304] on h1 "1 ." at bounding box center [658, 286] width 729 height 47
click at [445, 415] on span "Literatūras darbs, kas apraksta notikumus un darbības apstākļus" at bounding box center [481, 410] width 298 height 16
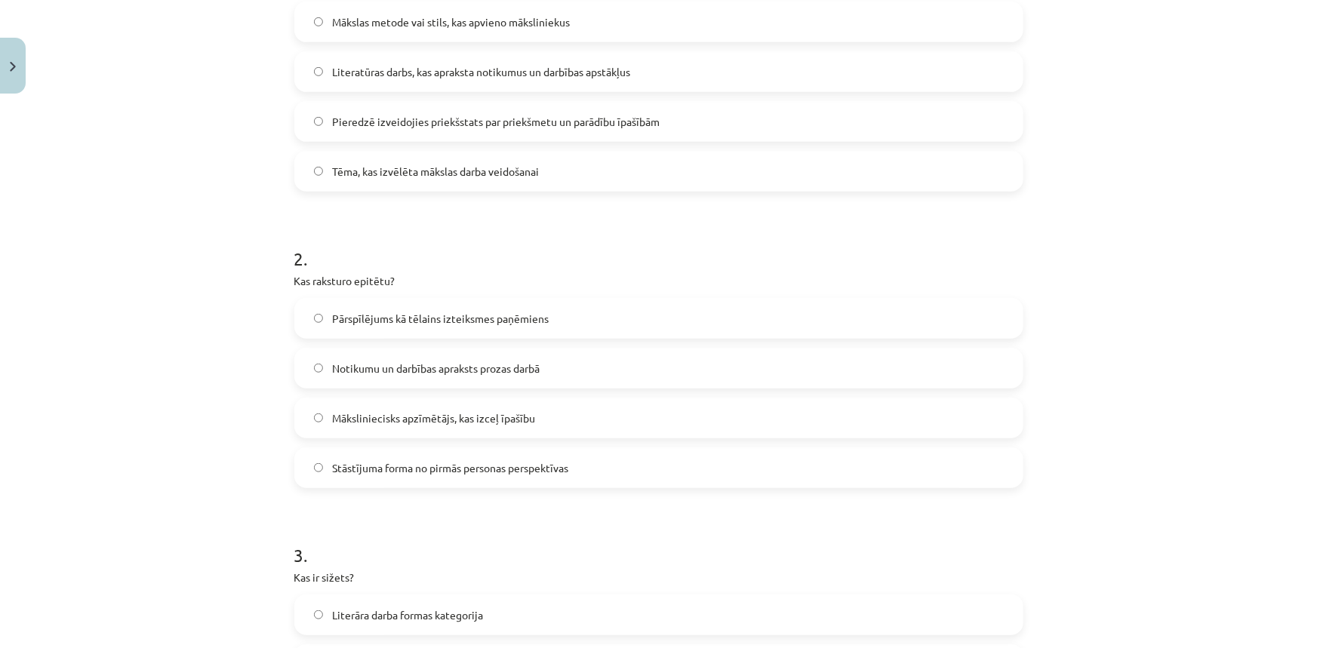
scroll to position [399, 0]
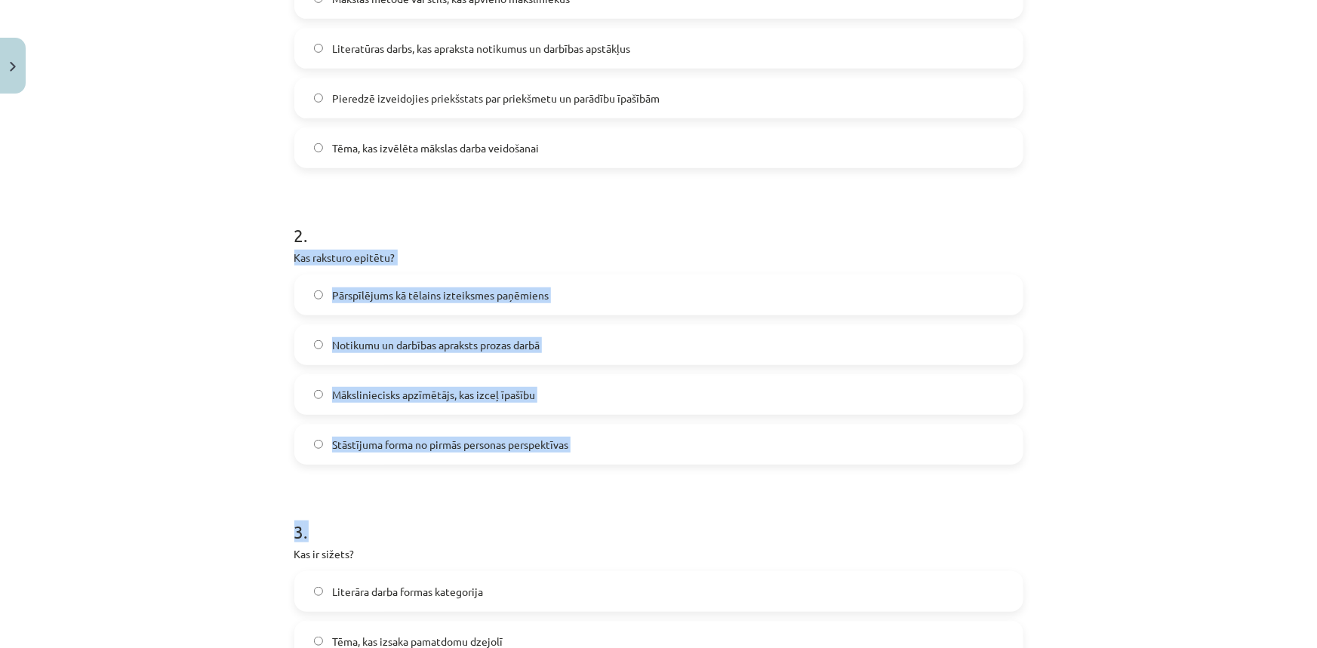
drag, startPoint x: 277, startPoint y: 260, endPoint x: 508, endPoint y: 412, distance: 276.8
click at [571, 494] on div "Mācību tēma: Literatūras i - 10. klases 1.ieskaites mācību materiāls #2 Jēdzien…" at bounding box center [658, 324] width 1317 height 648
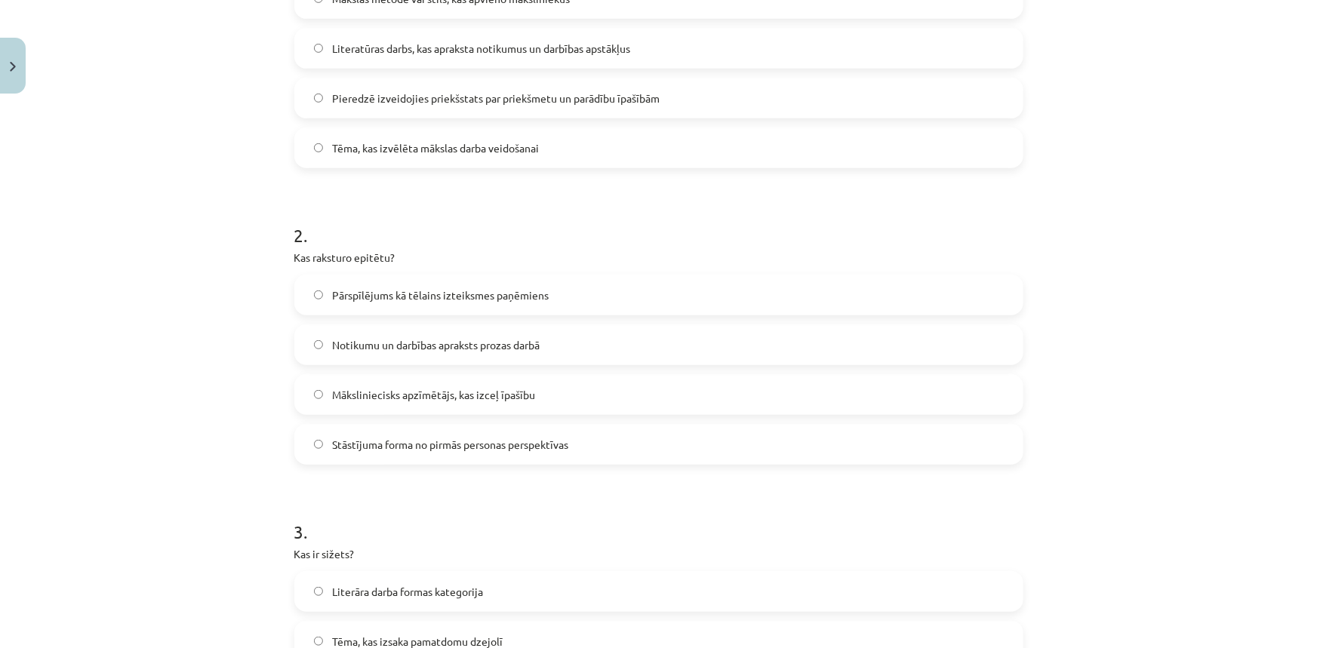
click at [219, 143] on div "Mācību tēma: Literatūras i - 10. klases 1.ieskaites mācību materiāls #2 Jēdzien…" at bounding box center [658, 324] width 1317 height 648
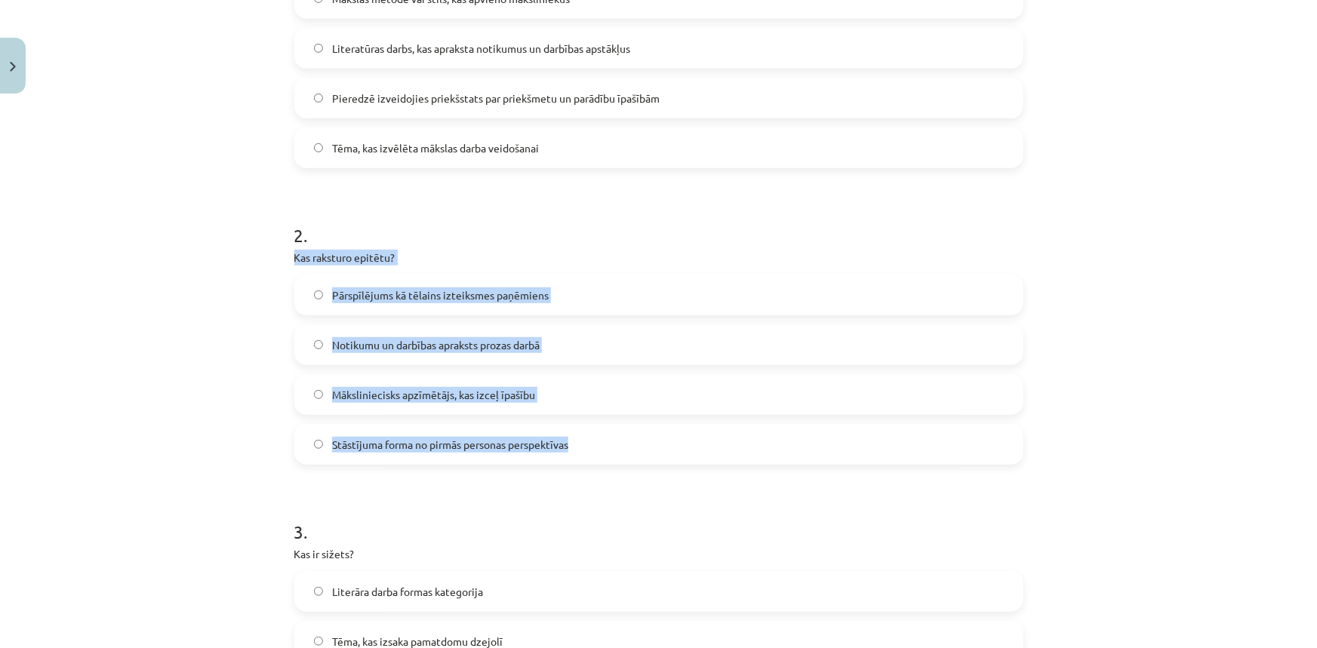
drag, startPoint x: 288, startPoint y: 252, endPoint x: 623, endPoint y: 438, distance: 383.1
click at [623, 438] on div "2 . Kas raksturo epitētu? Pārspīlējums kā tēlains izteiksmes paņēmiens Notikumu…" at bounding box center [658, 332] width 729 height 266
click at [319, 254] on p "Kas raksturo epitētu?" at bounding box center [658, 258] width 729 height 16
drag, startPoint x: 285, startPoint y: 257, endPoint x: 626, endPoint y: 465, distance: 399.4
click at [626, 465] on div "12 XP Saņemsi Viegls 342 pilda Apraksts Uzdevums Palīdzība 1 . Kas ir vērtība l…" at bounding box center [658, 597] width 747 height 1790
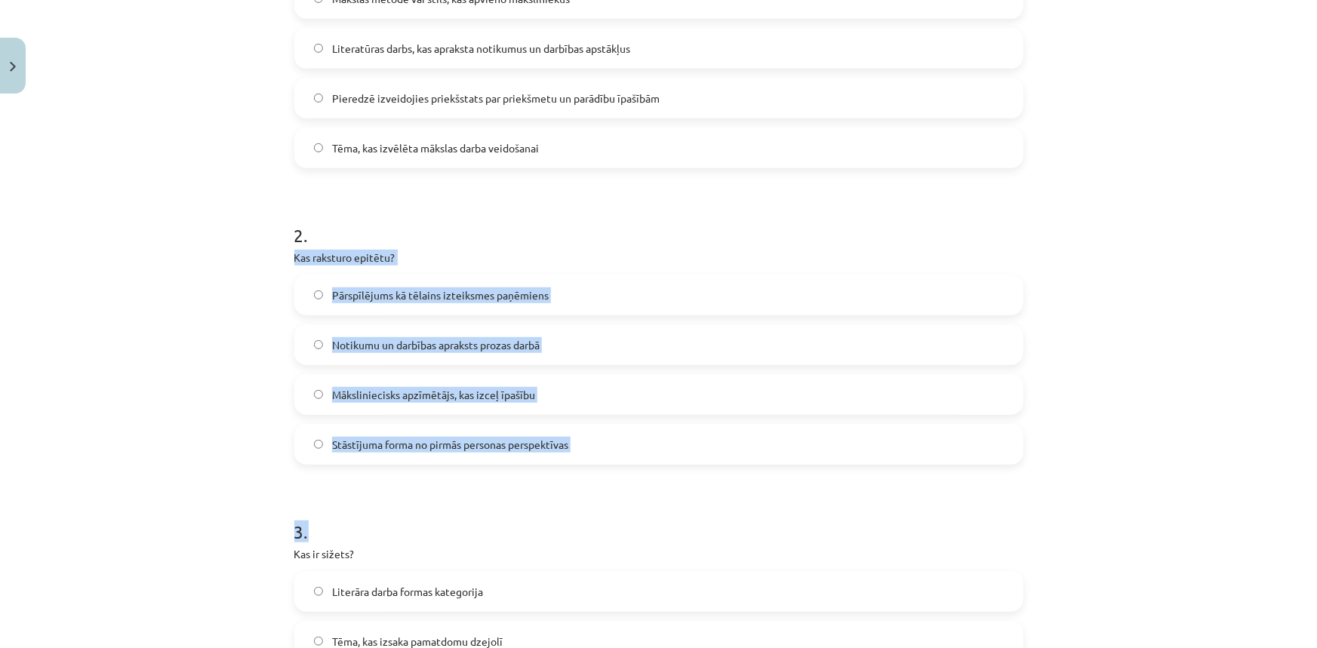
click at [619, 470] on form "1 . Kas ir vērtība literatūrā? Mākslas metode vai stils, kas apvieno māksliniek…" at bounding box center [658, 628] width 729 height 1453
drag, startPoint x: 280, startPoint y: 257, endPoint x: 590, endPoint y: 440, distance: 359.4
click at [590, 440] on div "12 XP Saņemsi Viegls 342 pilda Apraksts Uzdevums Palīdzība 1 . Kas ir vērtība l…" at bounding box center [658, 597] width 747 height 1790
copy div "Kas raksturo epitētu? Pārspīlējums kā tēlains izteiksmes paņēmiens Notikumu un …"
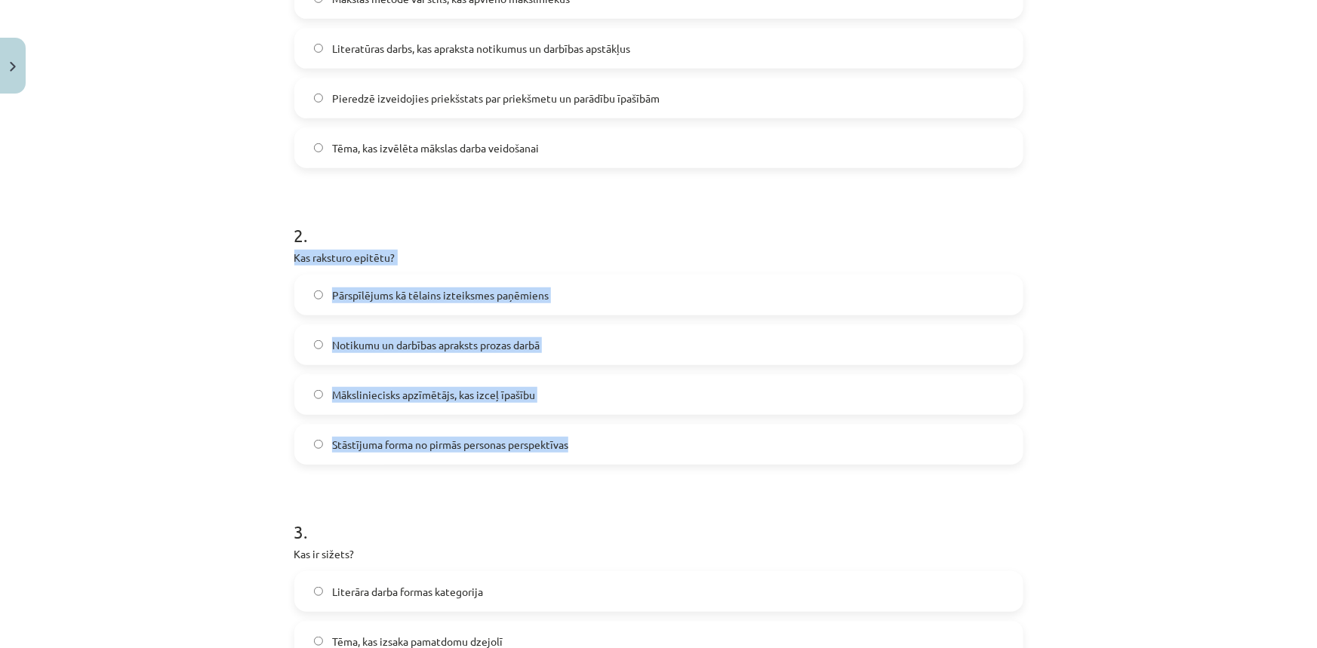
copy div "Kas raksturo epitētu? Pārspīlējums kā tēlains izteiksmes paņēmiens Notikumu un …"
click at [300, 332] on label "Notikumu un darbības apraksts prozas darbā" at bounding box center [659, 345] width 726 height 38
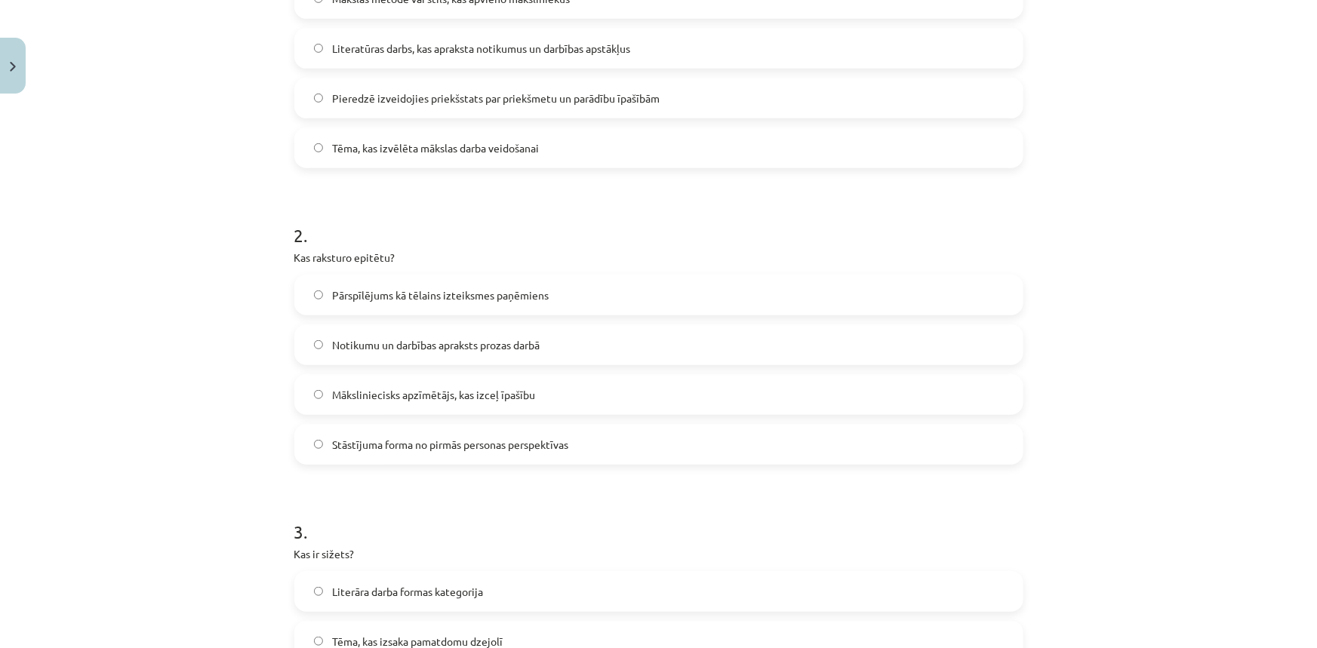
click at [204, 319] on div "Mācību tēma: Literatūras i - 10. klases 1.ieskaites mācību materiāls #2 Jēdzien…" at bounding box center [658, 324] width 1317 height 648
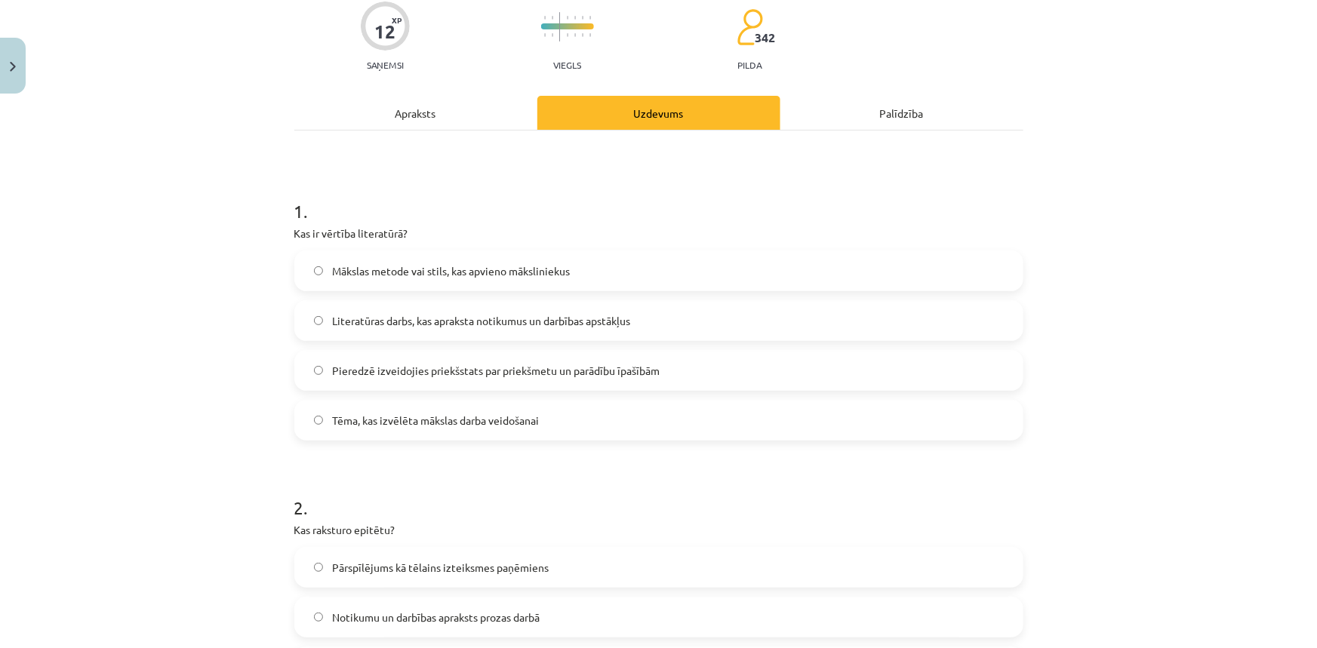
scroll to position [0, 0]
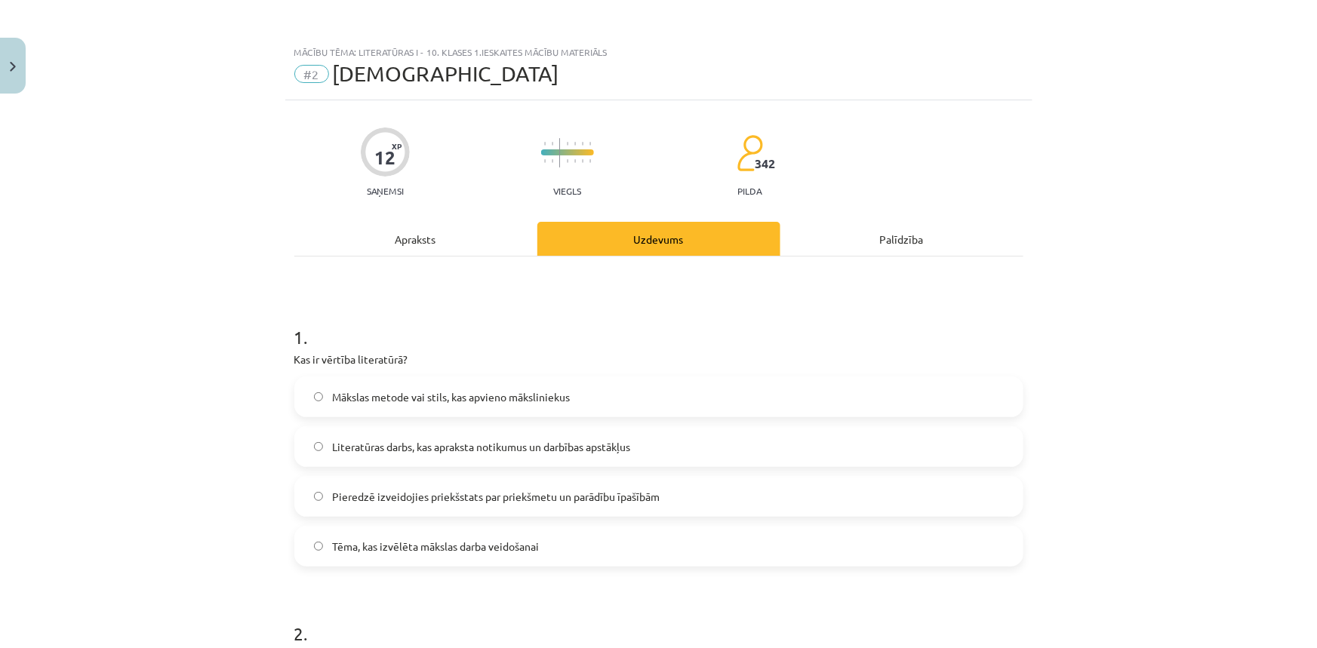
click at [388, 178] on div "12 XP Saņemsi" at bounding box center [385, 158] width 49 height 78
drag, startPoint x: 388, startPoint y: 178, endPoint x: 723, endPoint y: 180, distance: 335.1
click at [407, 177] on div "12 XP Saņemsi Viegls 342 pilda" at bounding box center [658, 158] width 729 height 78
click at [701, 181] on div "12 XP Saņemsi Viegls 342 pilda" at bounding box center [658, 158] width 729 height 78
click at [20, 65] on button "Close" at bounding box center [13, 66] width 26 height 56
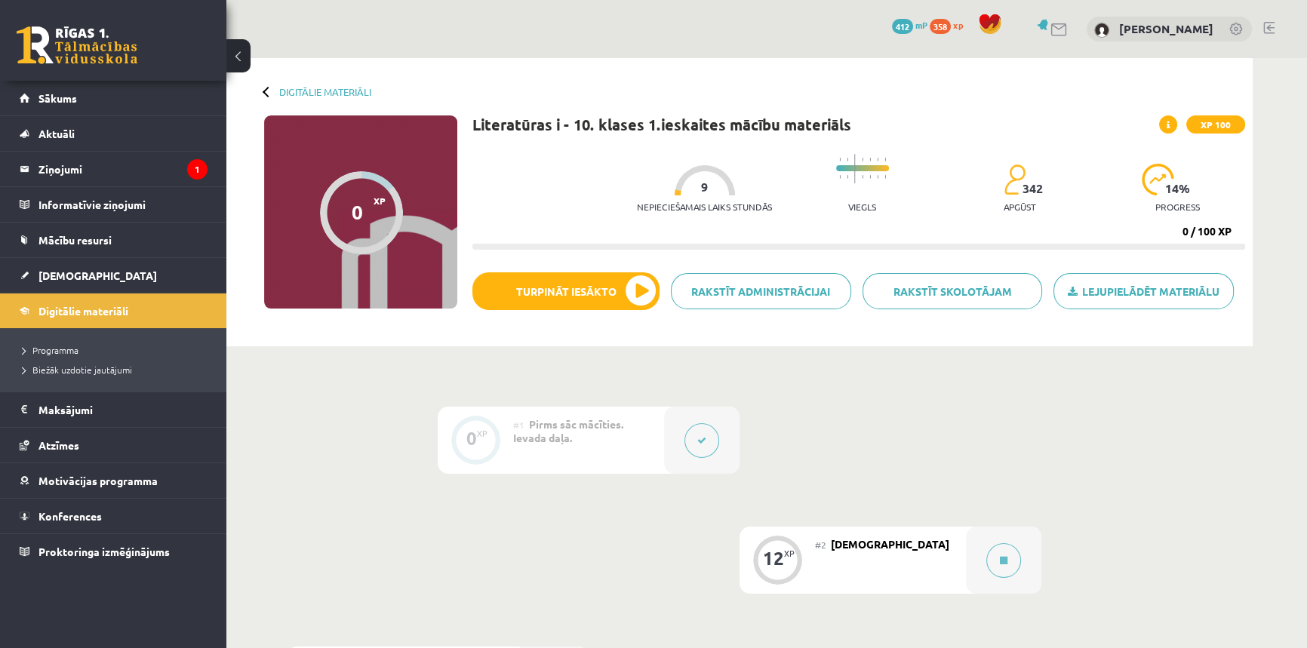
click at [704, 445] on icon at bounding box center [701, 440] width 9 height 9
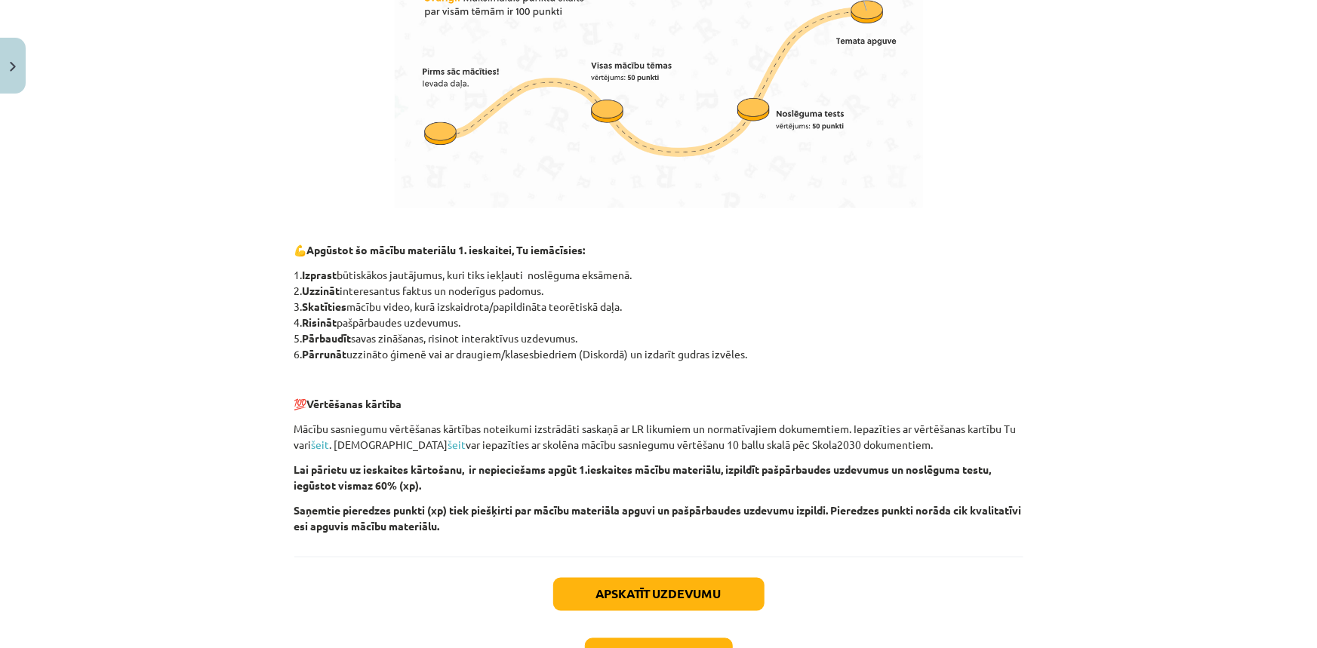
scroll to position [1002, 0]
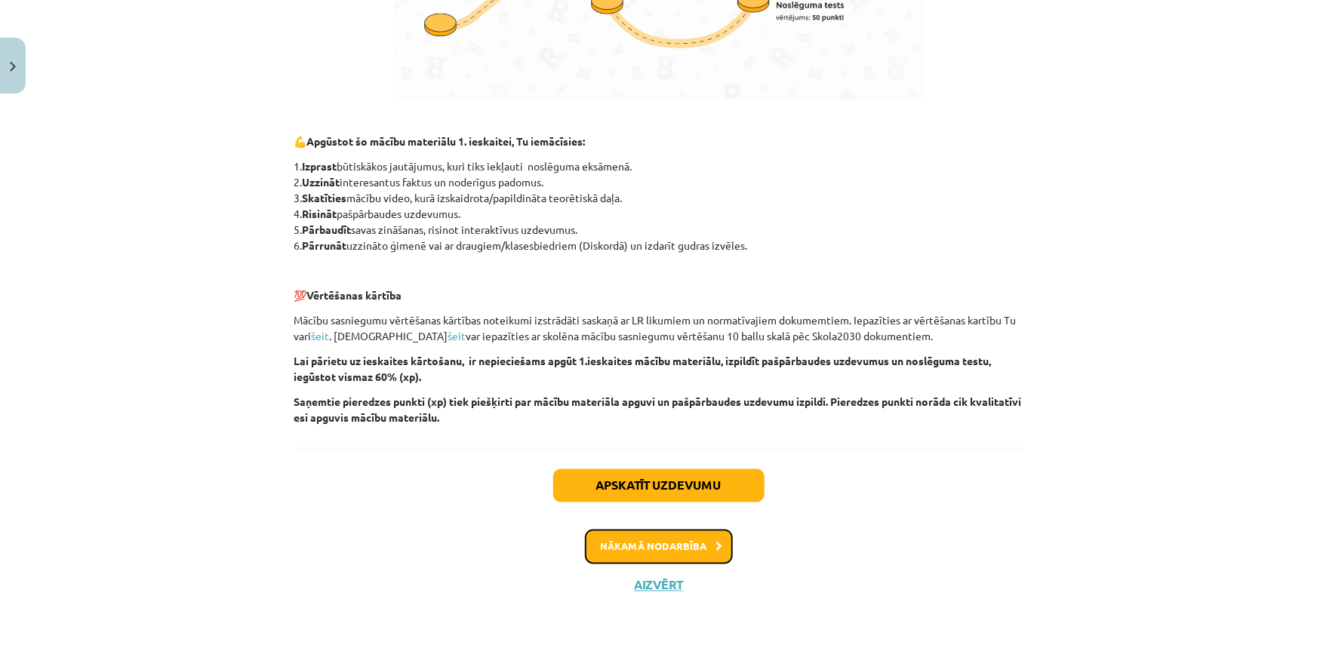
click at [683, 533] on button "Nākamā nodarbība" at bounding box center [659, 547] width 148 height 35
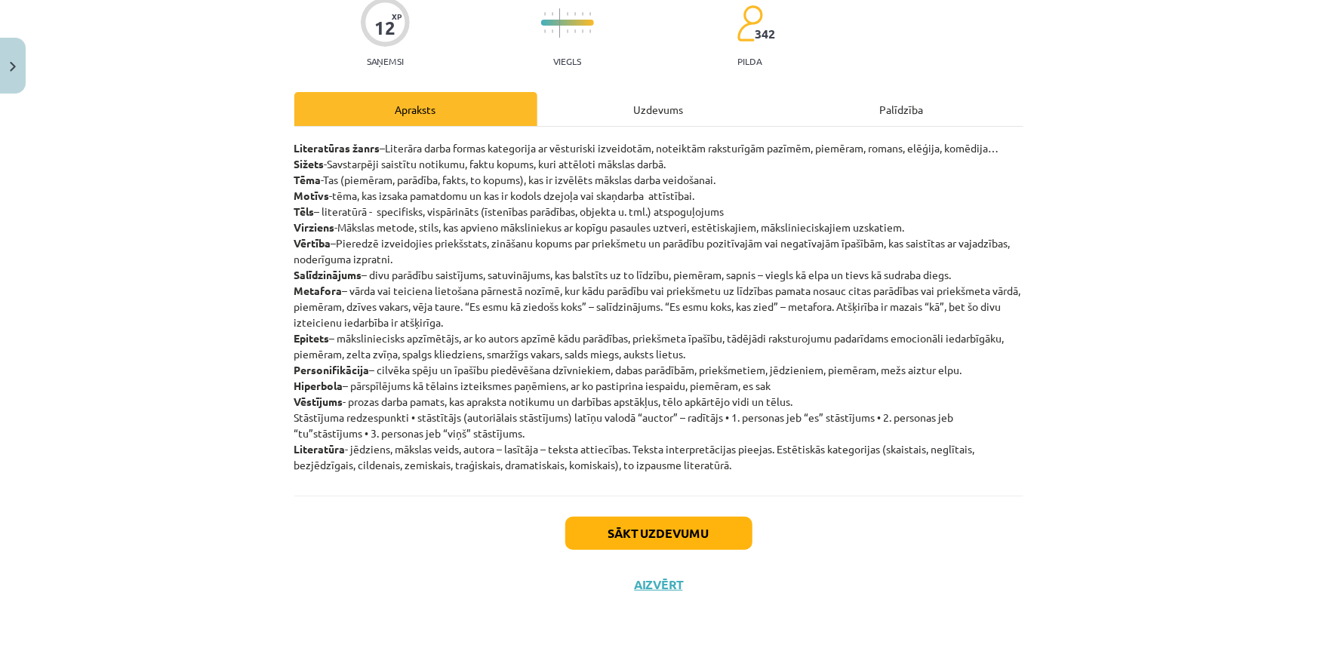
scroll to position [38, 0]
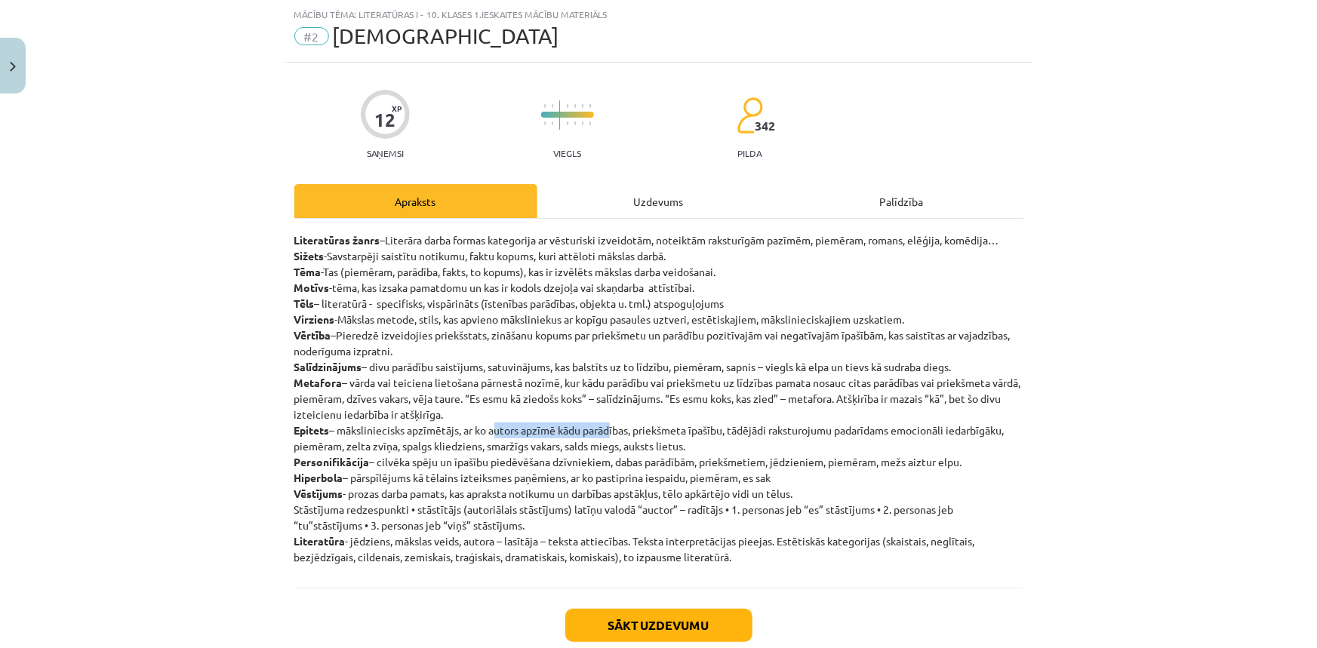
drag, startPoint x: 493, startPoint y: 430, endPoint x: 611, endPoint y: 432, distance: 118.5
click at [611, 432] on p "Literatūras žanrs –Literāra darba formas kategorija ar vēsturiski izveidotām, n…" at bounding box center [658, 398] width 729 height 333
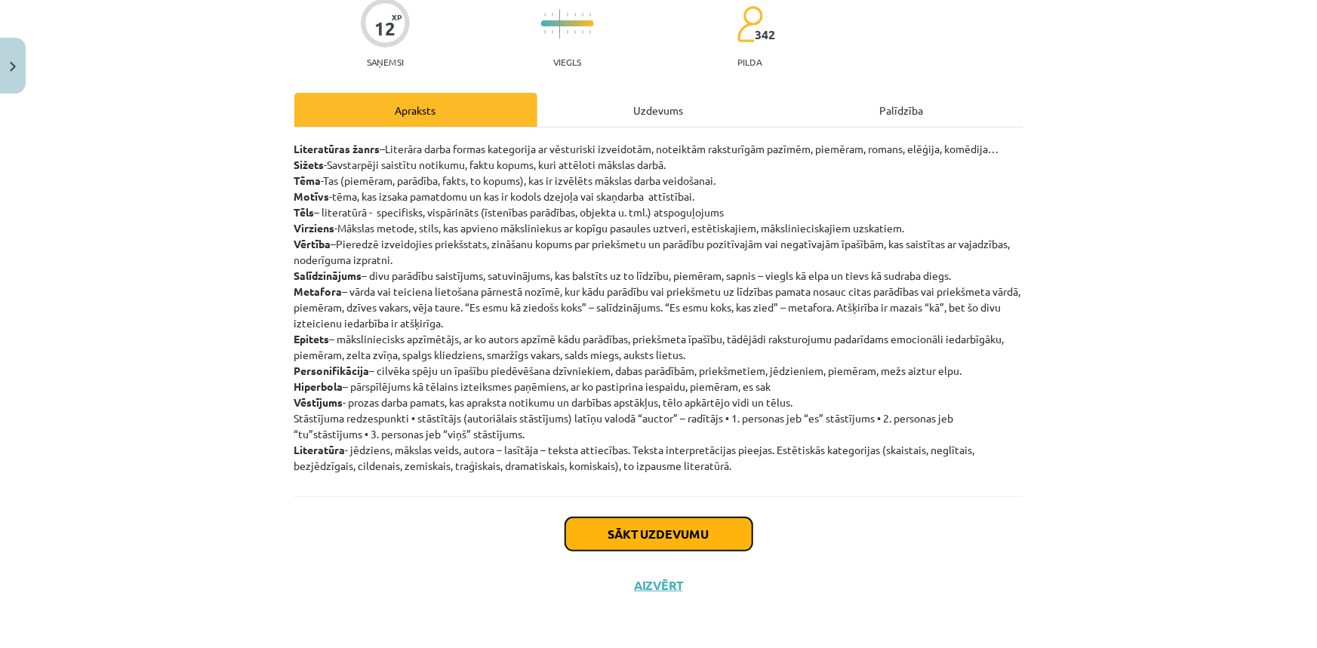
click at [656, 528] on button "Sākt uzdevumu" at bounding box center [658, 534] width 187 height 33
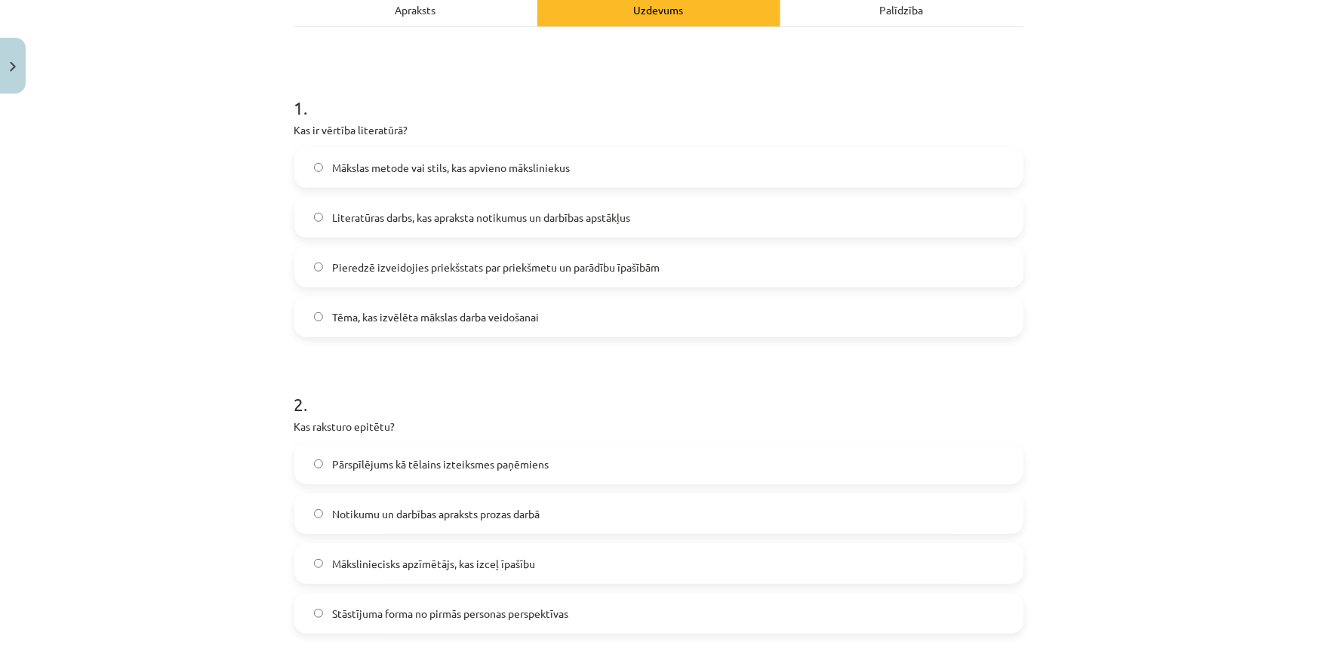
scroll to position [518, 0]
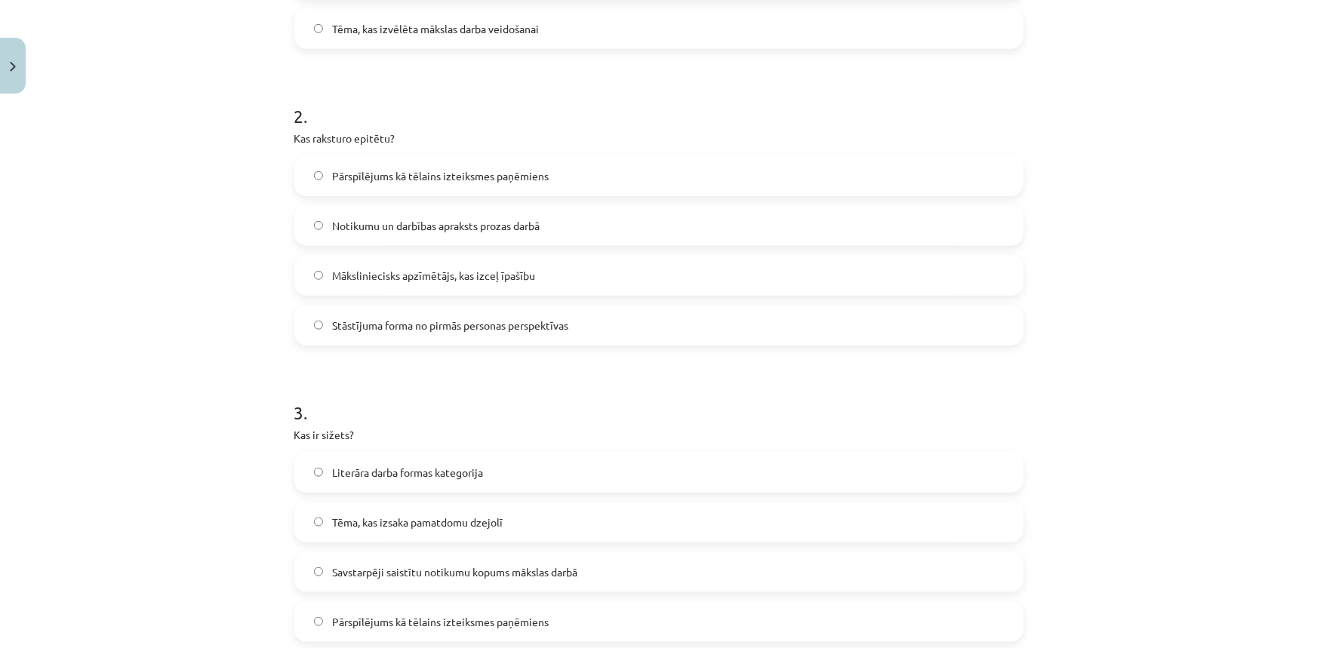
click at [457, 276] on span "Māksliniecisks apzīmētājs, kas izceļ īpašību" at bounding box center [433, 276] width 203 height 16
click at [0, 60] on button "Close" at bounding box center [13, 66] width 26 height 56
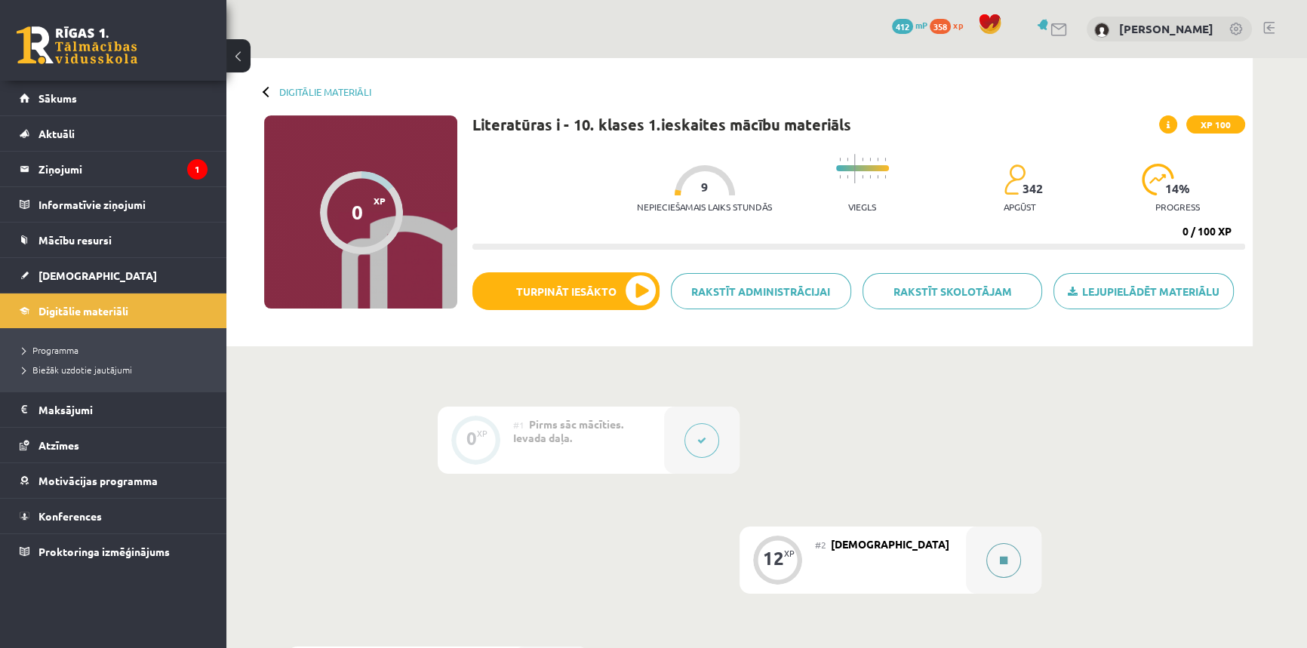
click at [978, 549] on div at bounding box center [1003, 560] width 75 height 67
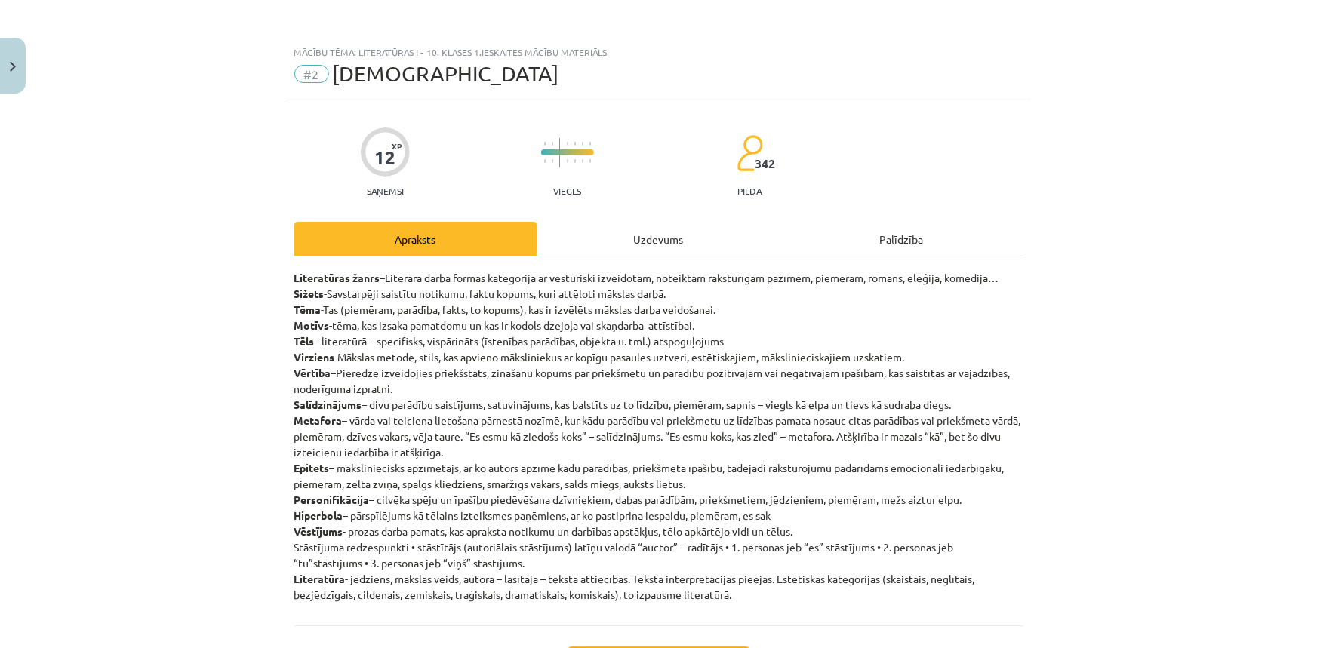
scroll to position [129, 0]
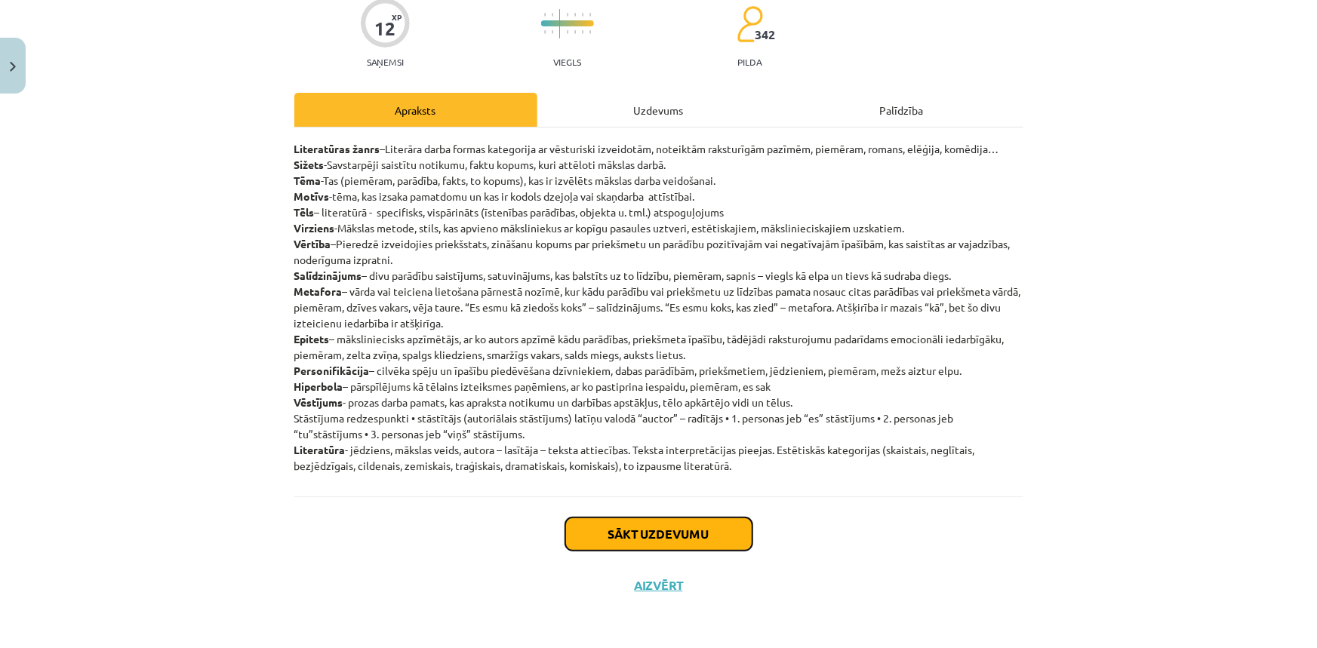
click at [713, 531] on button "Sākt uzdevumu" at bounding box center [658, 534] width 187 height 33
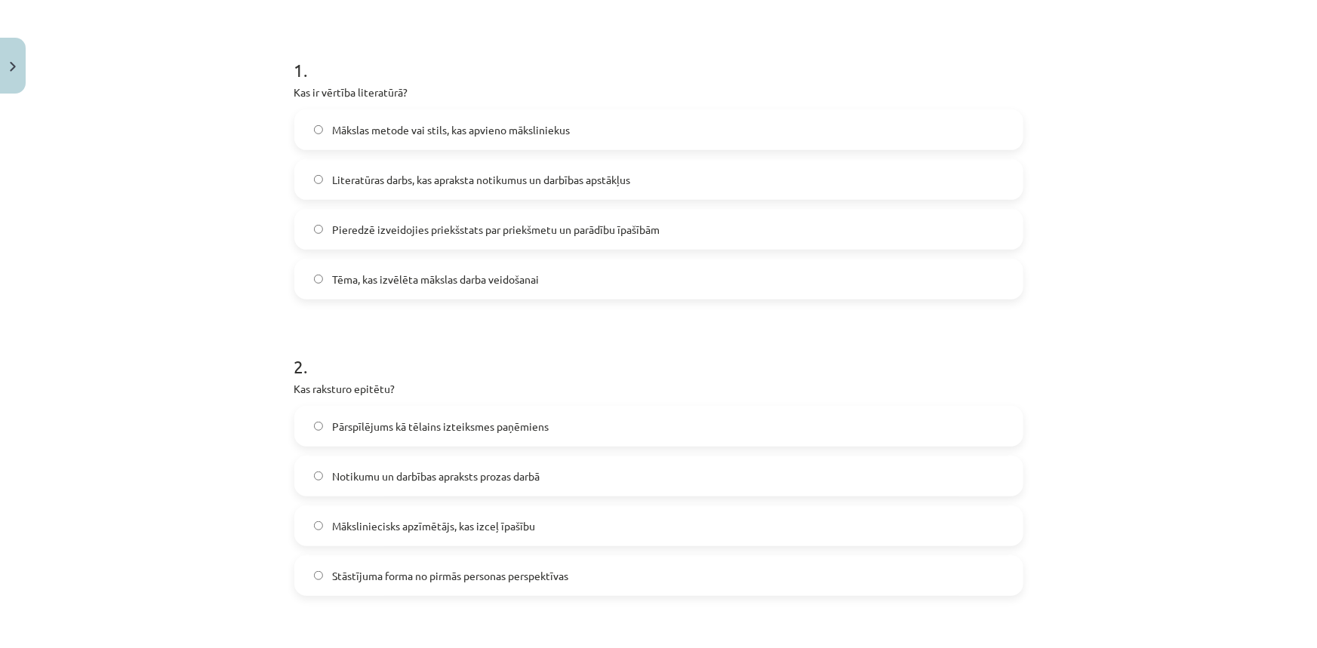
scroll to position [449, 0]
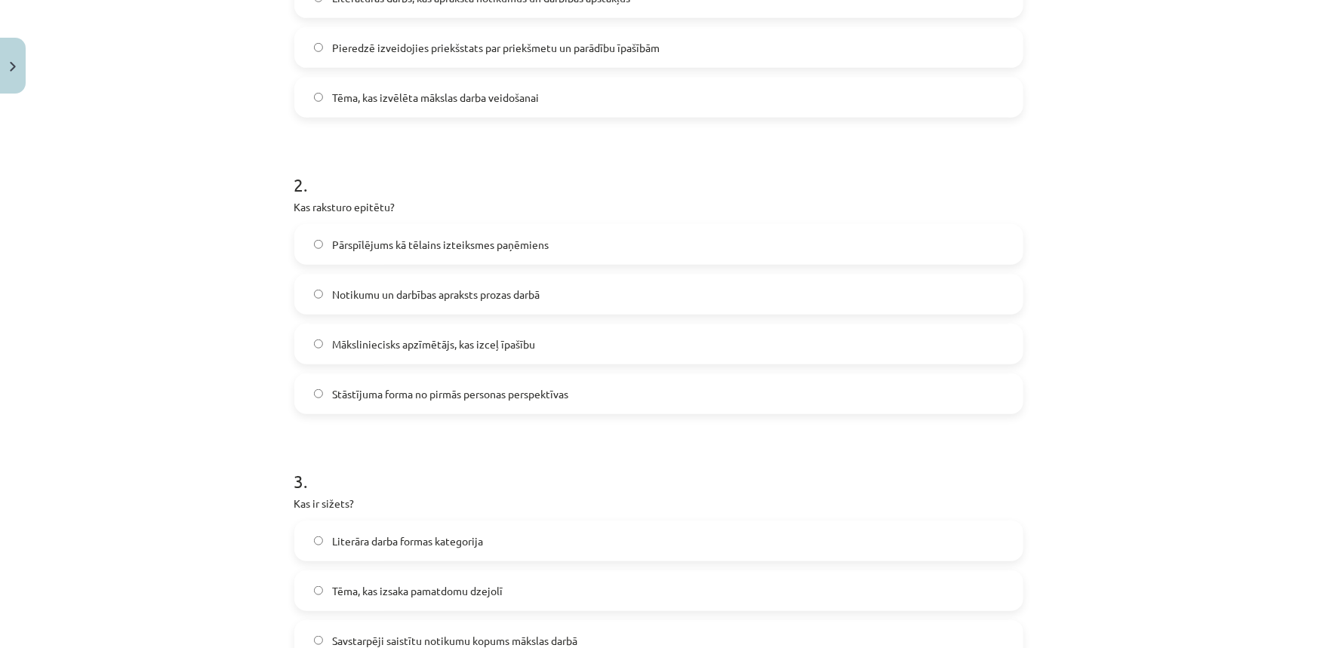
click at [506, 344] on span "Māksliniecisks apzīmētājs, kas izceļ īpašību" at bounding box center [433, 345] width 203 height 16
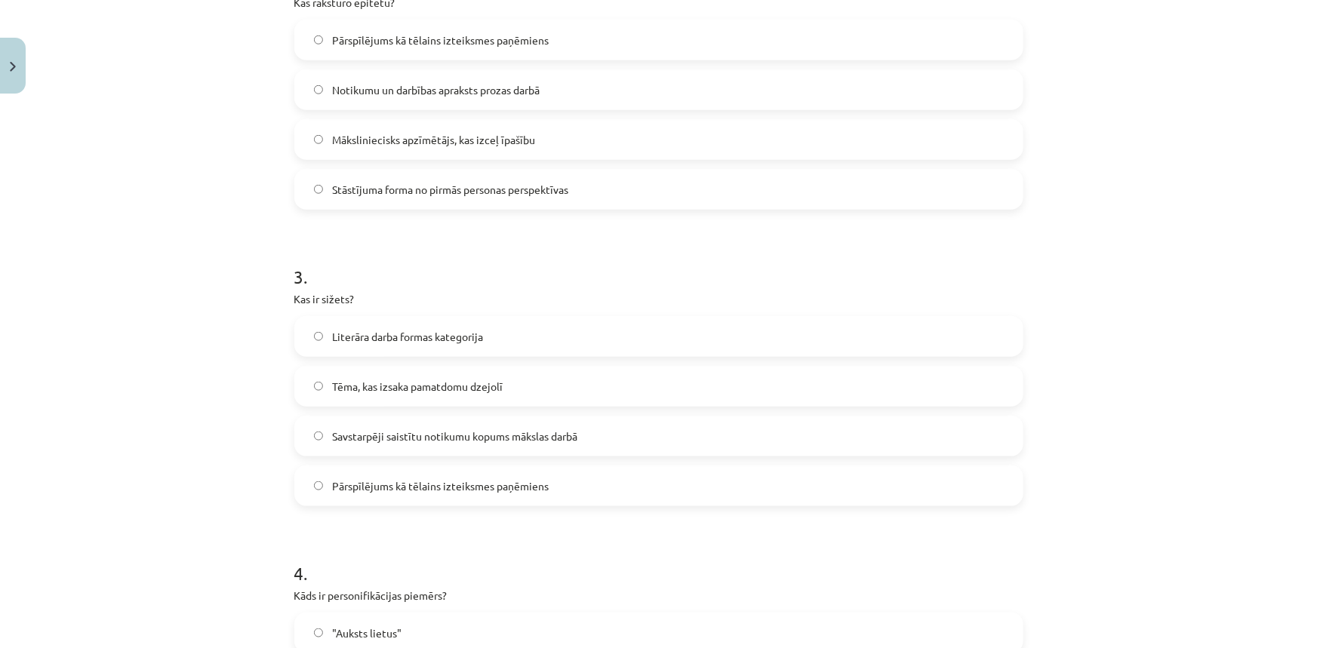
scroll to position [655, 0]
click at [24, 81] on button "Close" at bounding box center [13, 66] width 26 height 56
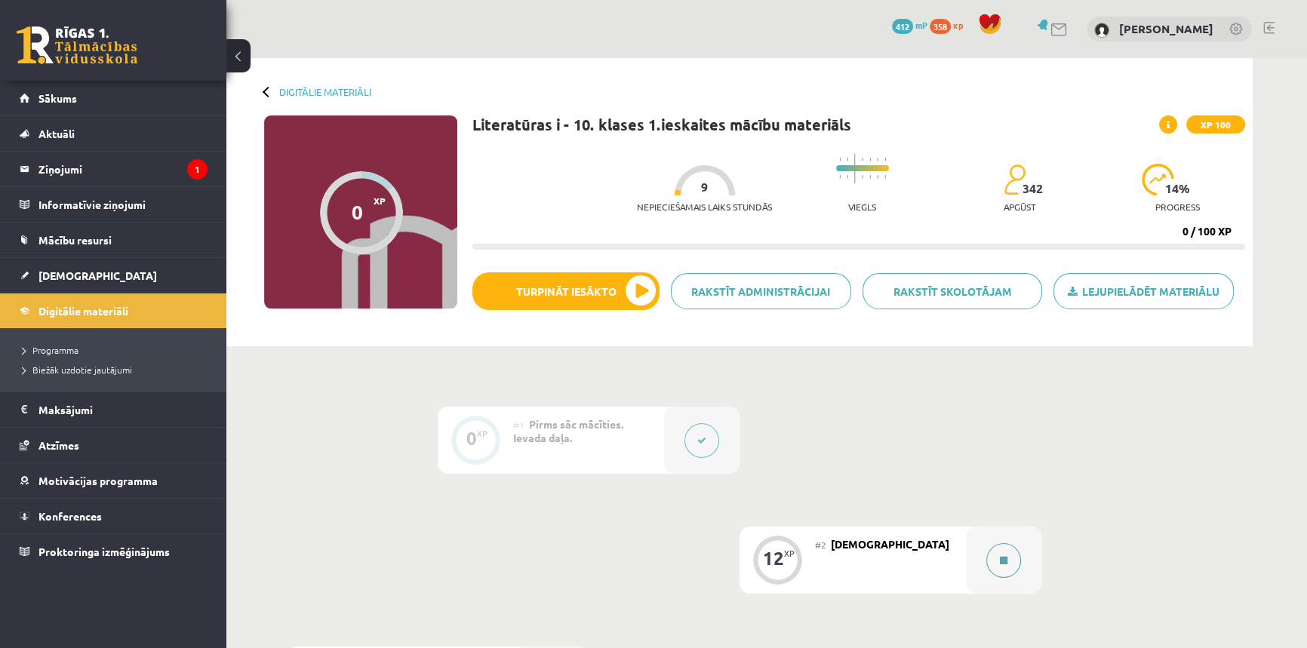
click at [989, 562] on button at bounding box center [1004, 560] width 35 height 35
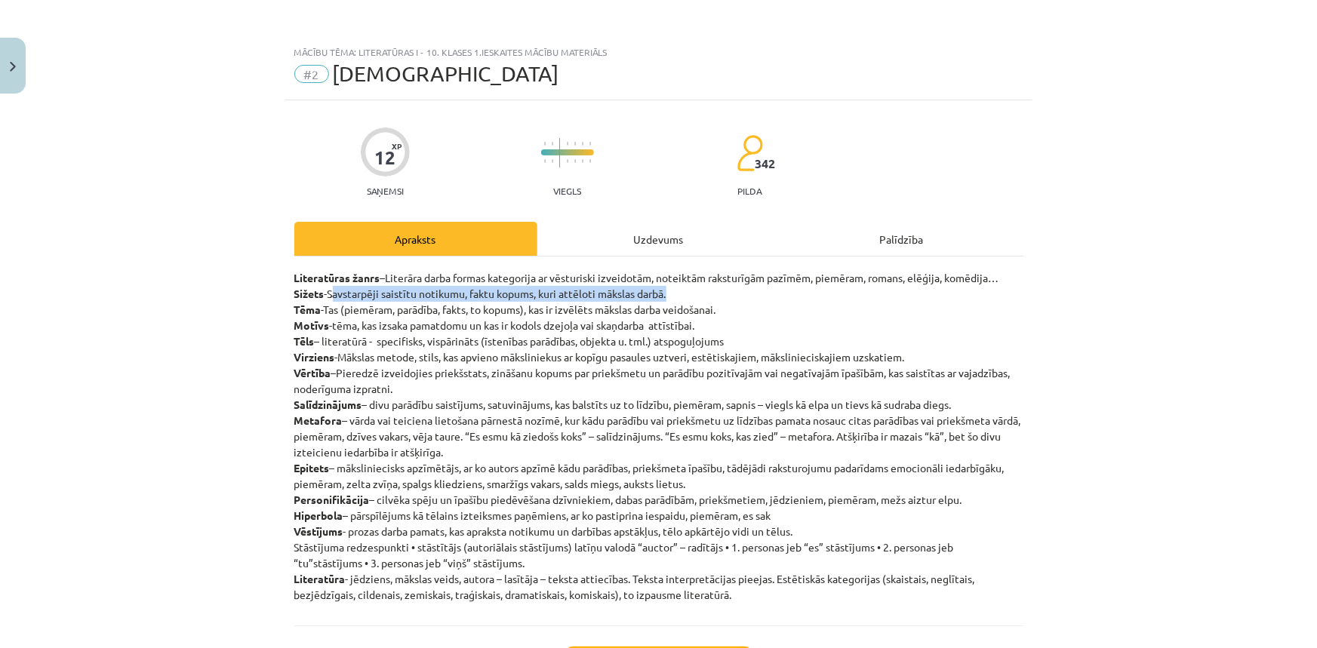
drag, startPoint x: 331, startPoint y: 297, endPoint x: 743, endPoint y: 301, distance: 412.2
click at [743, 301] on p "Literatūras žanrs –Literāra darba formas kategorija ar vēsturiski izveidotām, n…" at bounding box center [658, 436] width 729 height 333
click at [743, 300] on p "Literatūras žanrs –Literāra darba formas kategorija ar vēsturiski izveidotām, n…" at bounding box center [658, 436] width 729 height 333
click at [0, 60] on button "Close" at bounding box center [13, 66] width 26 height 56
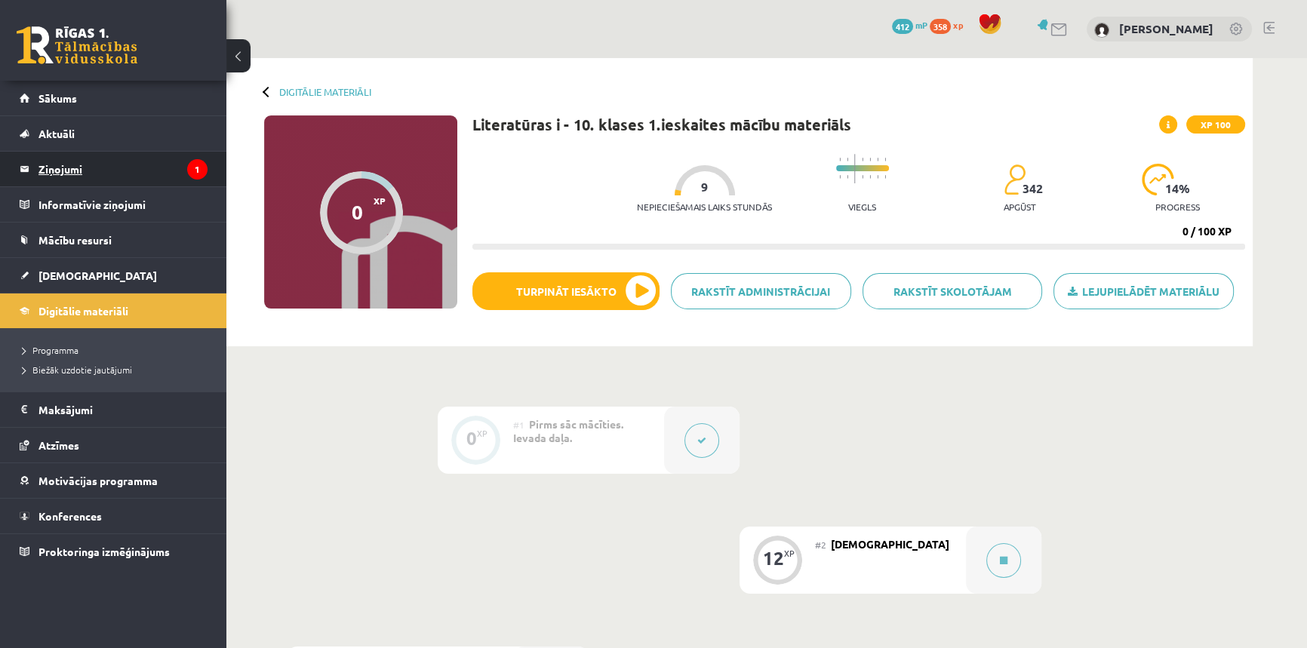
click at [83, 170] on legend "Ziņojumi 1" at bounding box center [122, 169] width 169 height 35
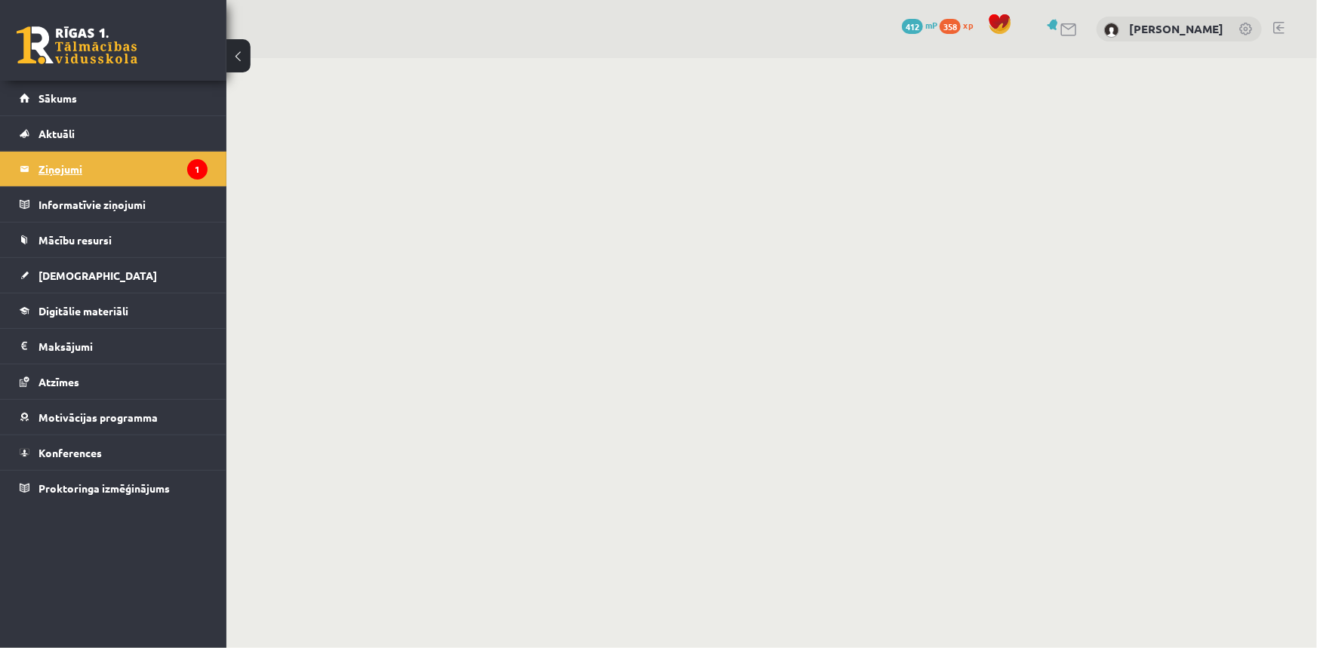
click at [68, 170] on legend "Ziņojumi 1" at bounding box center [122, 169] width 169 height 35
click at [190, 167] on icon "1" at bounding box center [197, 169] width 20 height 20
click at [89, 202] on legend "Informatīvie ziņojumi 0" at bounding box center [122, 204] width 169 height 35
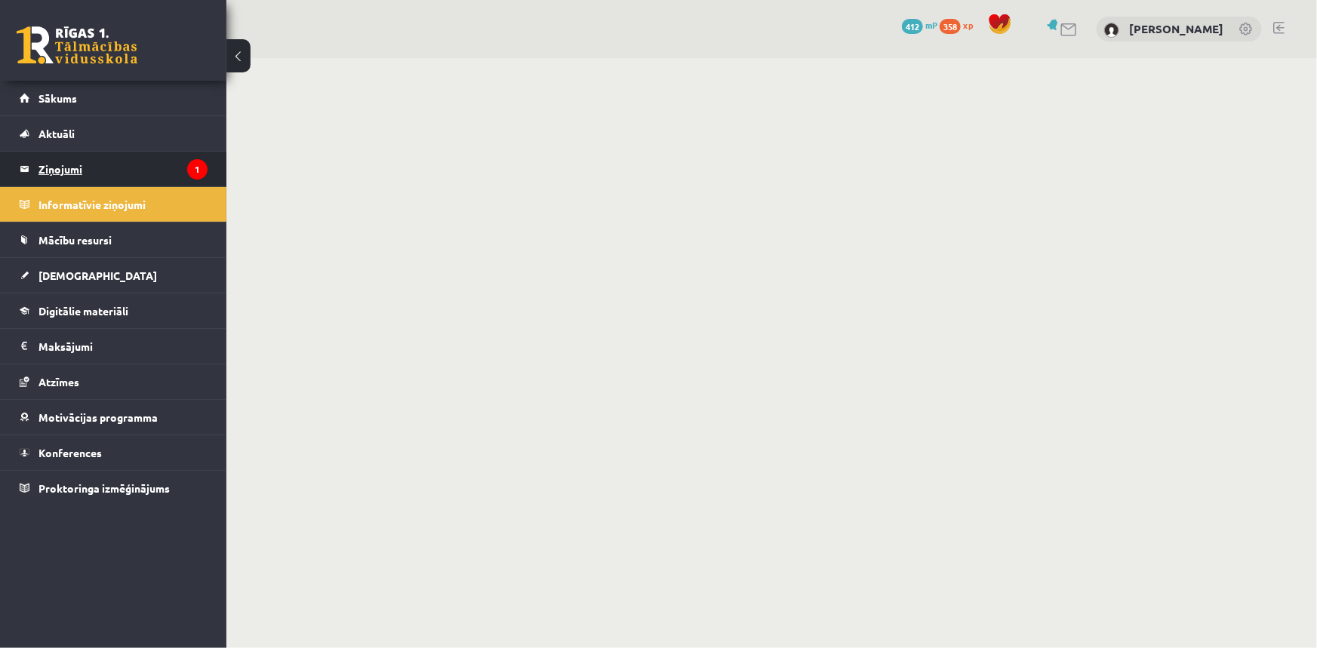
click at [52, 165] on legend "Ziņojumi 1" at bounding box center [122, 169] width 169 height 35
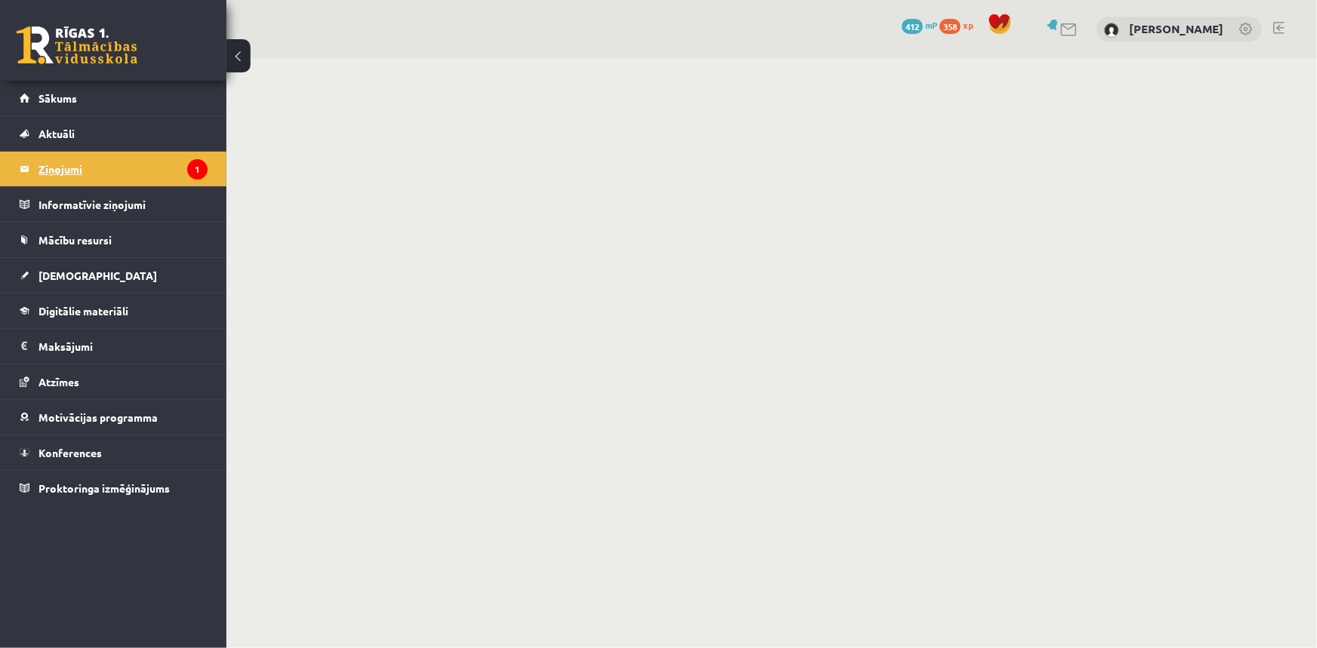
click at [191, 165] on icon "1" at bounding box center [197, 169] width 20 height 20
click at [49, 96] on span "Sākums" at bounding box center [57, 98] width 38 height 14
